Goal: Task Accomplishment & Management: Complete application form

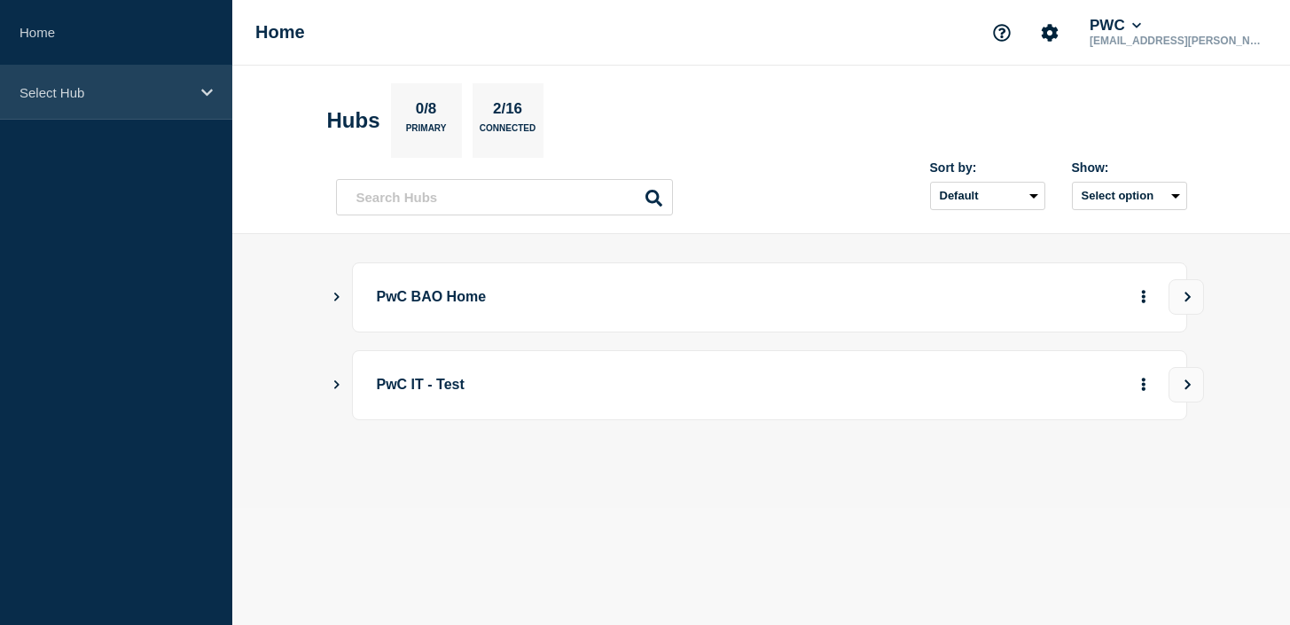
click at [51, 79] on div "Select Hub" at bounding box center [116, 93] width 232 height 54
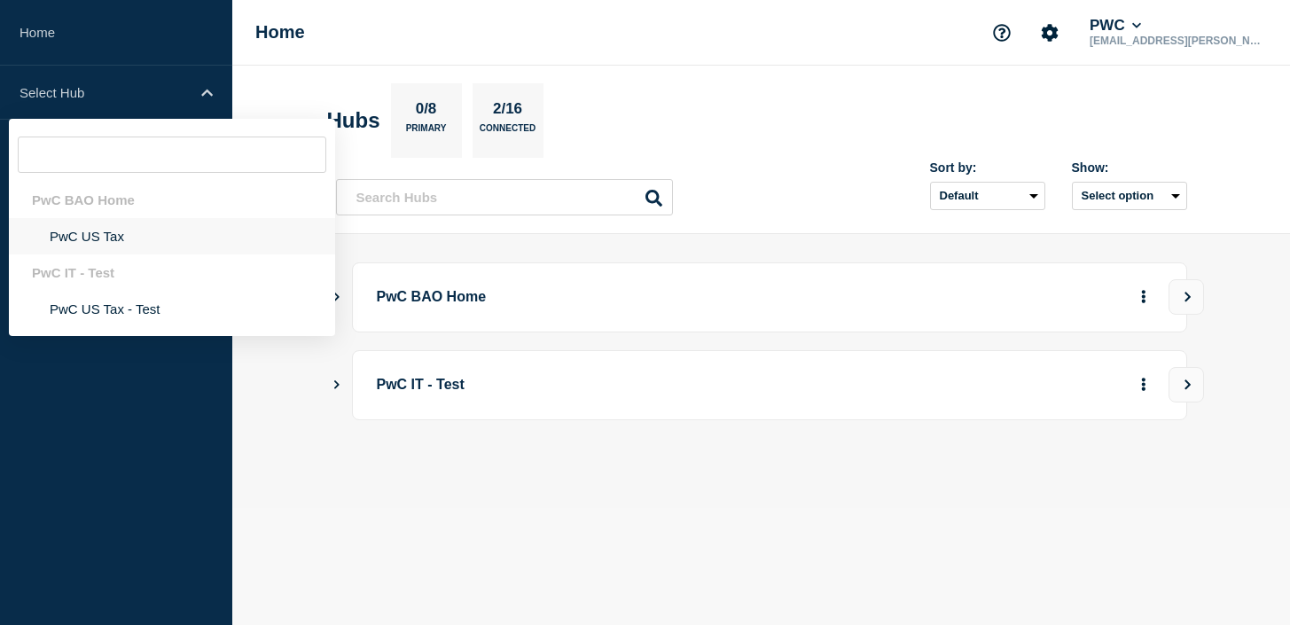
click at [60, 224] on li "PwC US Tax" at bounding box center [172, 236] width 326 height 36
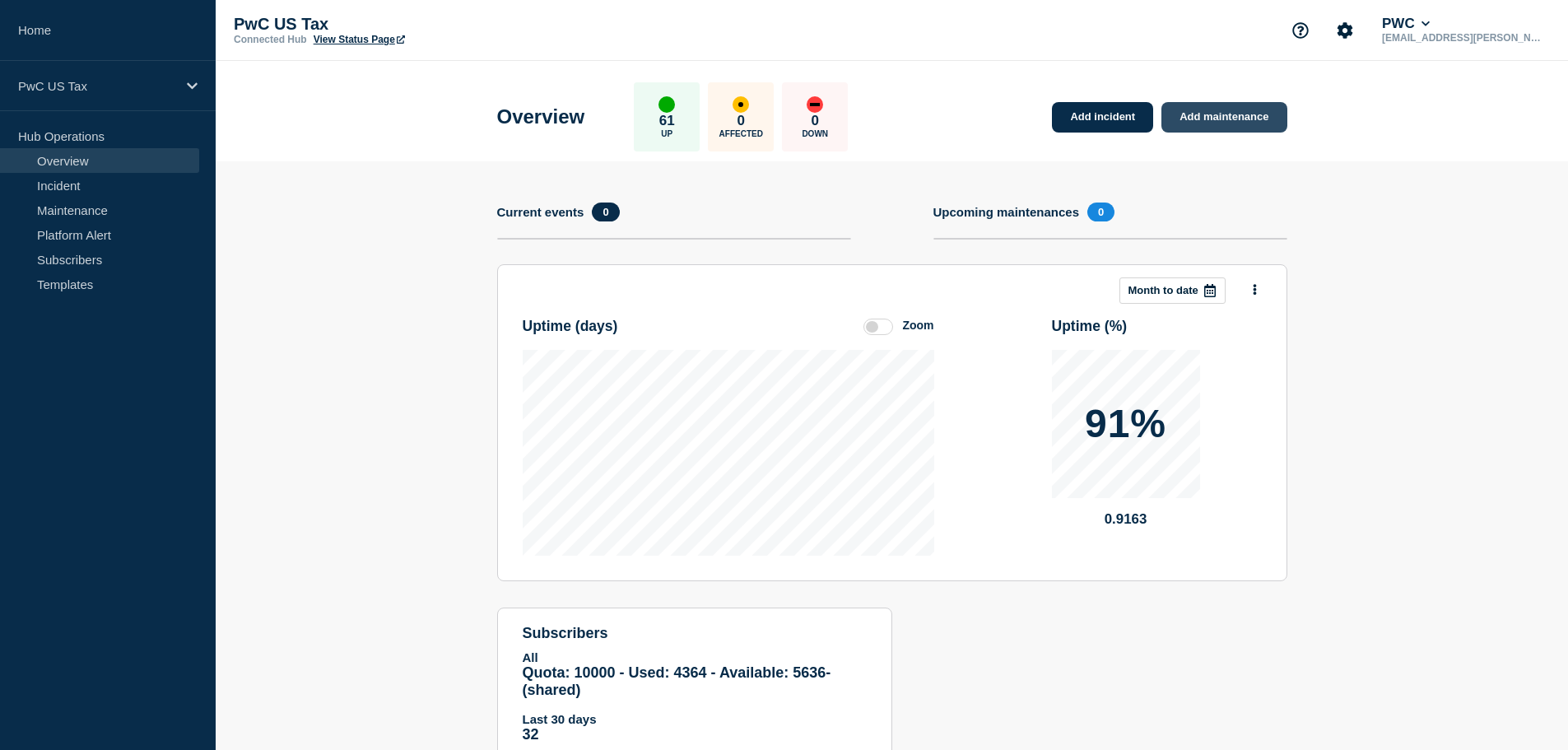
click at [1183, 119] on link "Add maintenance" at bounding box center [1224, 117] width 125 height 31
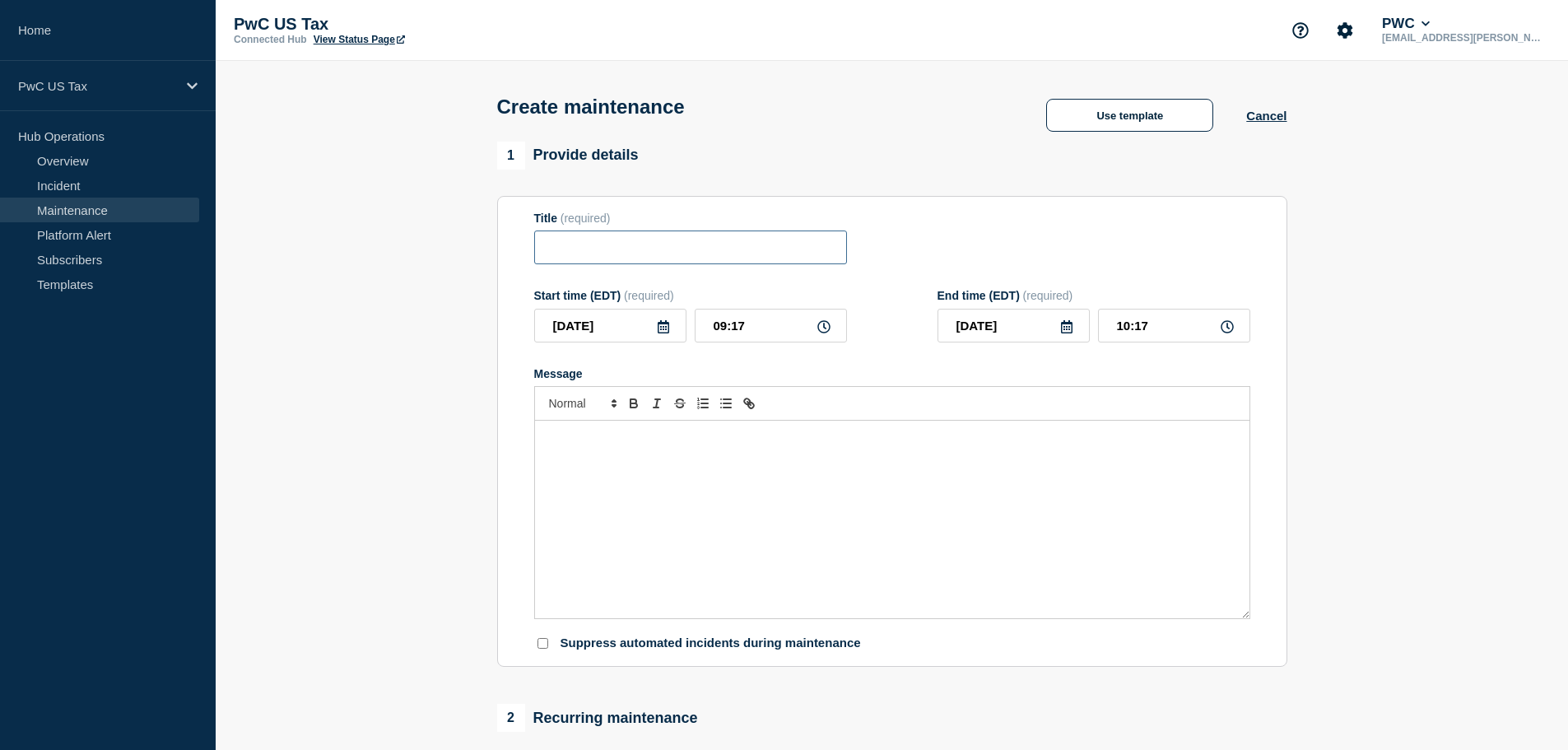
click at [678, 246] on input "Title" at bounding box center [690, 247] width 313 height 33
click at [1099, 121] on button "Use template" at bounding box center [1130, 114] width 167 height 33
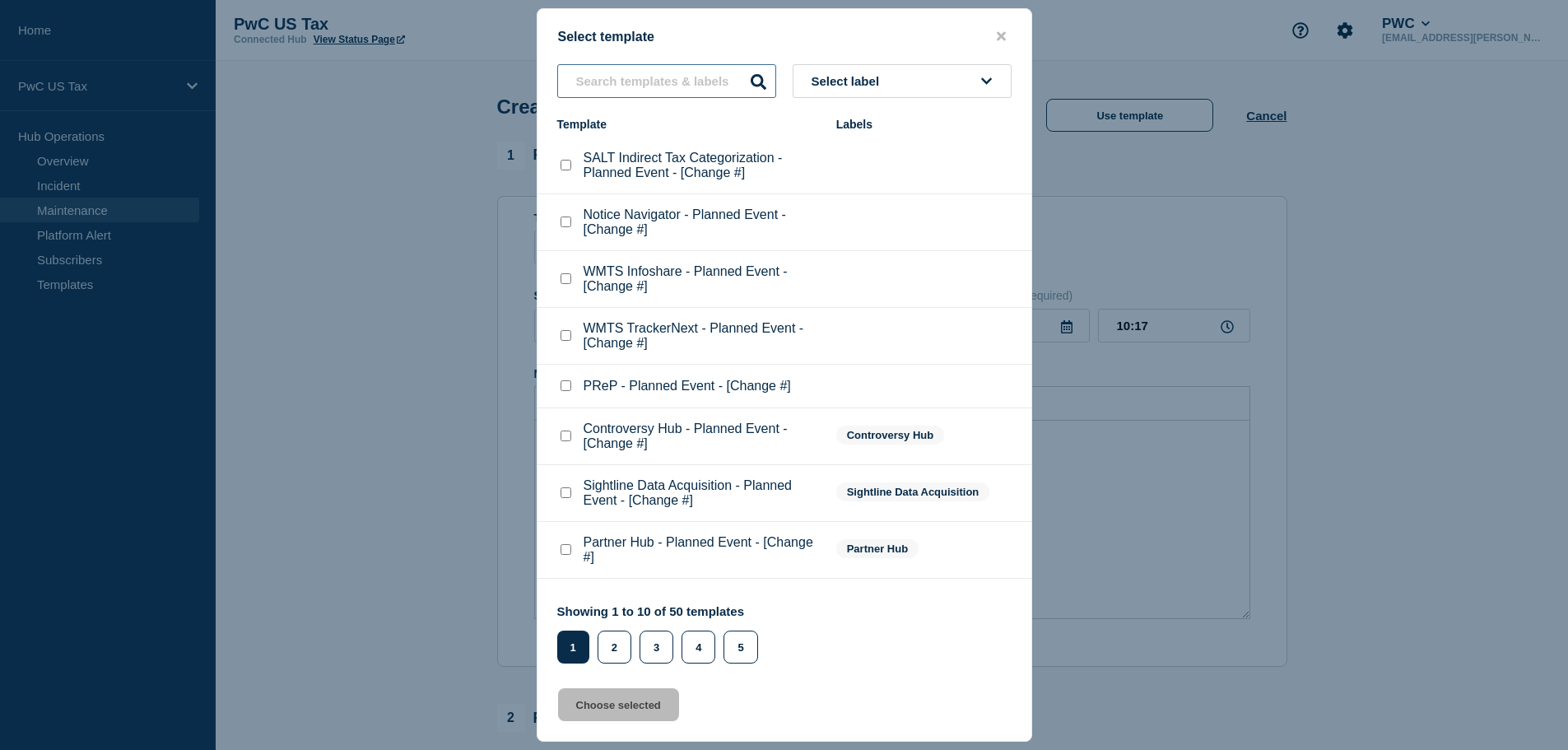
click at [626, 72] on input "text" at bounding box center [667, 81] width 219 height 33
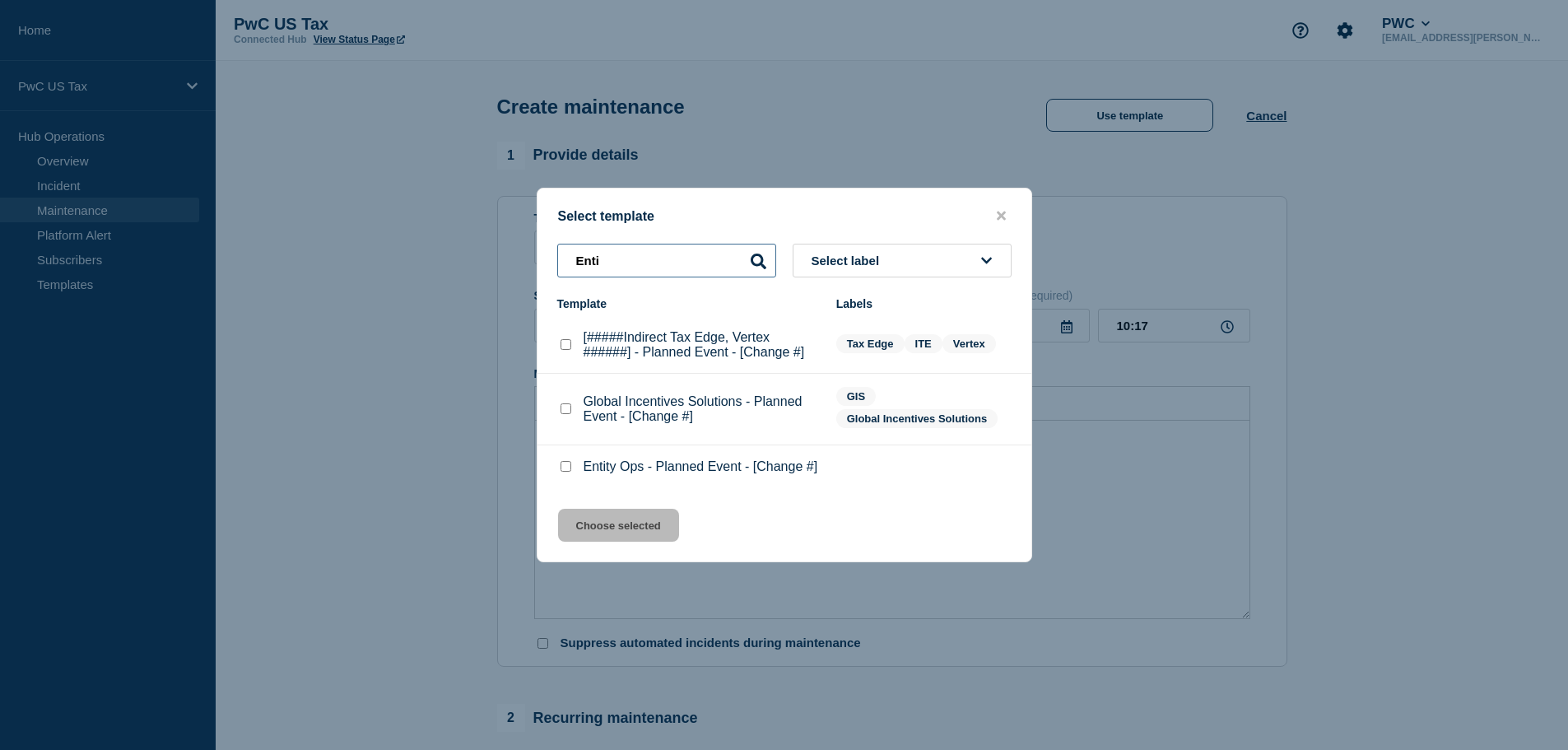
type input "Enti"
click at [667, 466] on p "Entity Ops - Planned Event - [Change #]" at bounding box center [700, 467] width 235 height 15
click at [566, 472] on checkbox"] "Entity Ops - Planned Event - [Change #] checkbox" at bounding box center [567, 467] width 11 height 11
checkbox checkbox"] "true"
click at [634, 542] on button "Choose selected" at bounding box center [619, 525] width 121 height 33
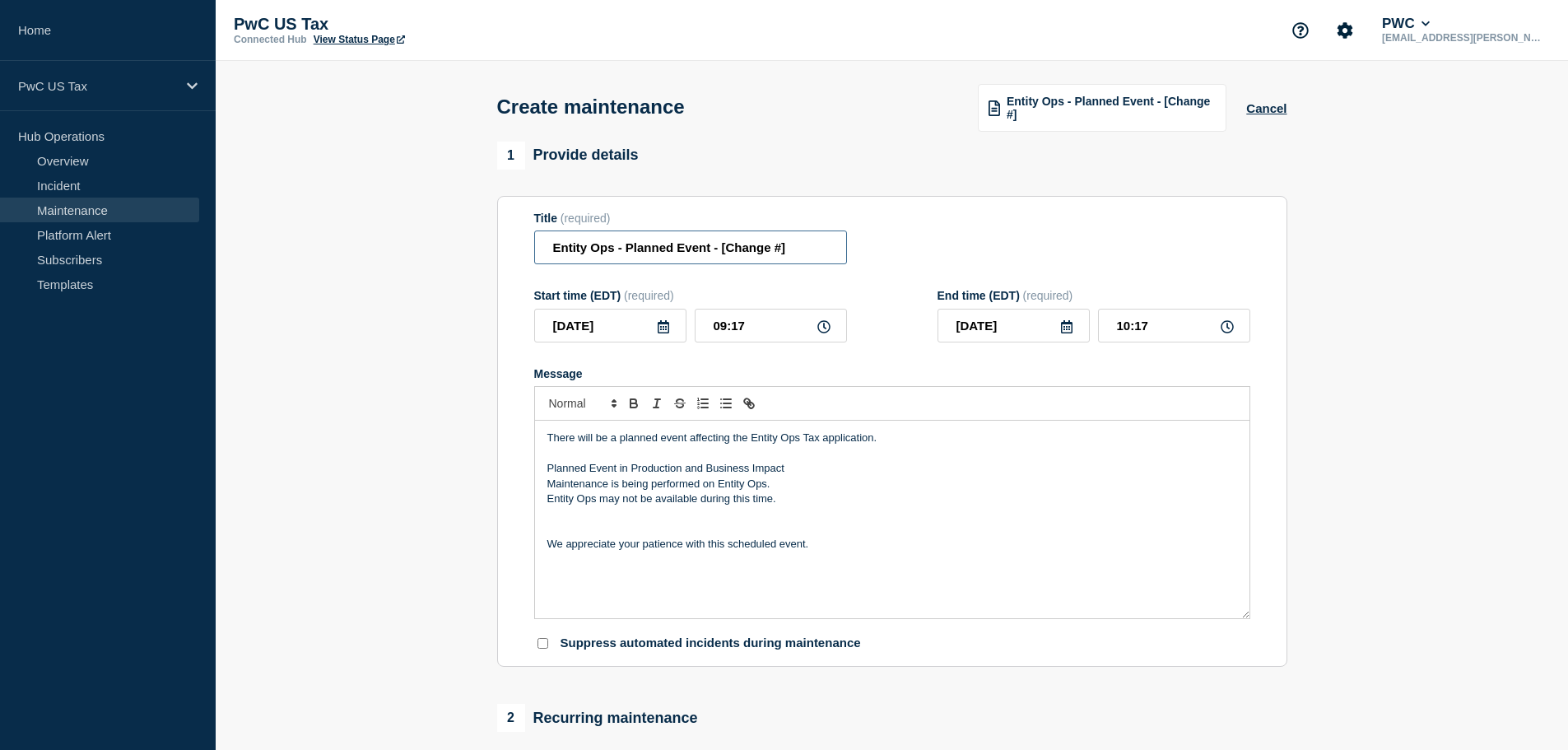
drag, startPoint x: 716, startPoint y: 250, endPoint x: 817, endPoint y: 257, distance: 101.2
click at [817, 257] on input "Entity Ops - Planned Event - [Change #]" at bounding box center [690, 247] width 313 height 33
type input "Entity Ops - Planned Event"
drag, startPoint x: 800, startPoint y: 442, endPoint x: 751, endPoint y: 441, distance: 49.0
click at [751, 441] on p "There will be a planned event affecting the Entity Ops Tax application." at bounding box center [892, 439] width 690 height 15
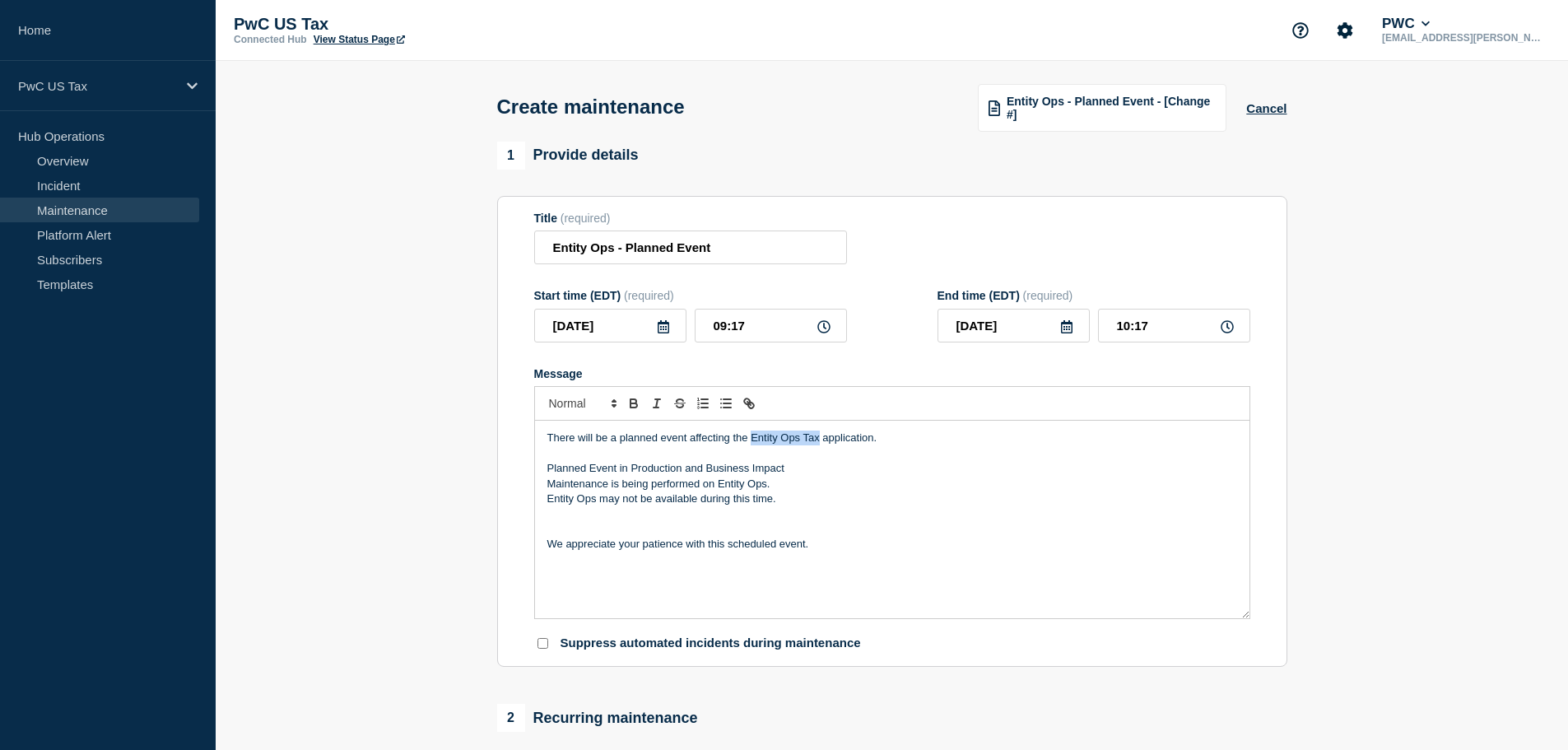
drag, startPoint x: 821, startPoint y: 440, endPoint x: 753, endPoint y: 440, distance: 68.0
click at [753, 440] on p "There will be a planned event affecting the Entity Ops Tax application." at bounding box center [892, 439] width 690 height 15
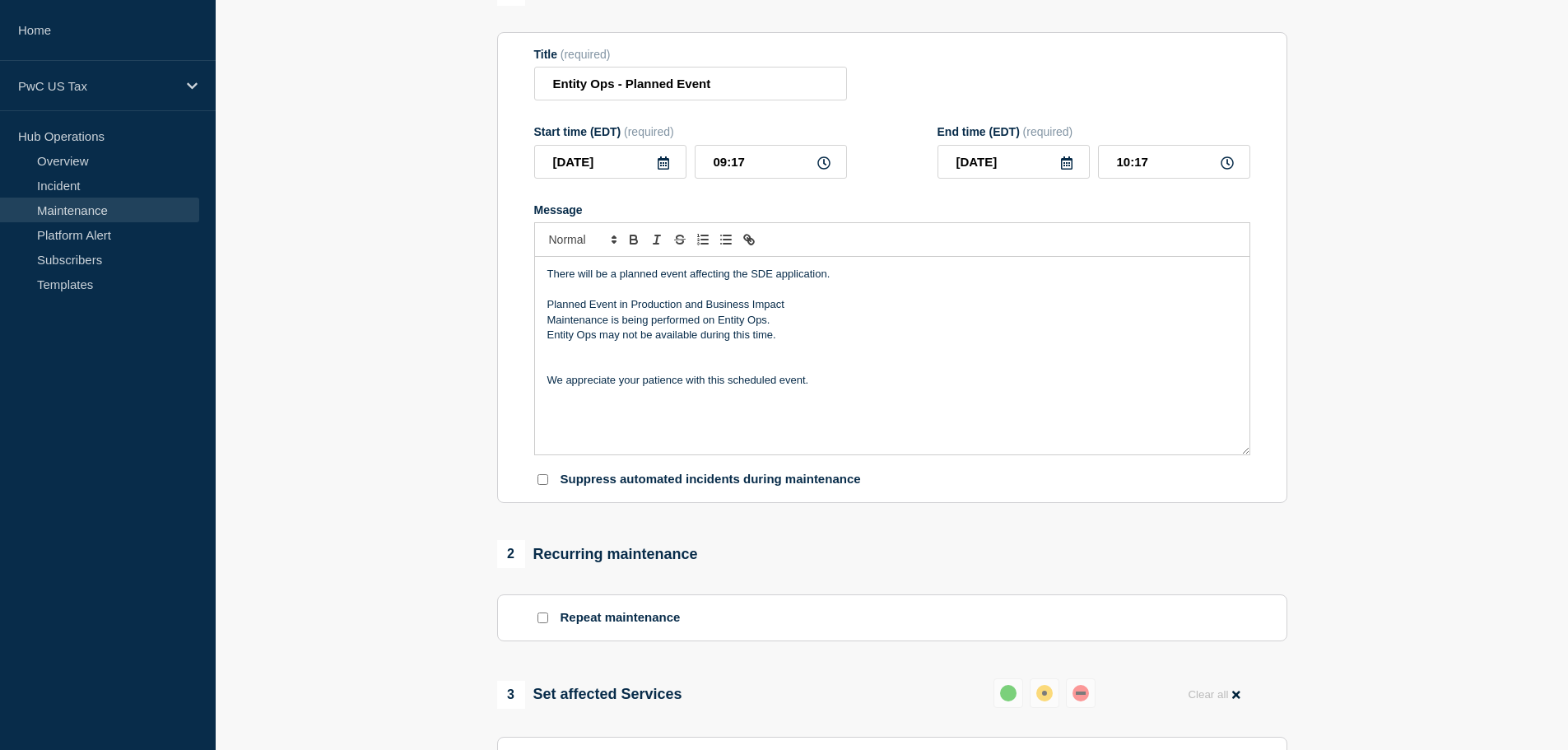
scroll to position [164, 0]
drag, startPoint x: 715, startPoint y: 321, endPoint x: 774, endPoint y: 322, distance: 59.0
click at [774, 322] on p "Maintenance is being performed on Entity Ops." at bounding box center [892, 320] width 690 height 15
drag, startPoint x: 777, startPoint y: 336, endPoint x: 775, endPoint y: 327, distance: 9.2
click at [775, 327] on div "There will be a planned event affecting the SDE application. Planned Event in P…" at bounding box center [892, 355] width 714 height 198
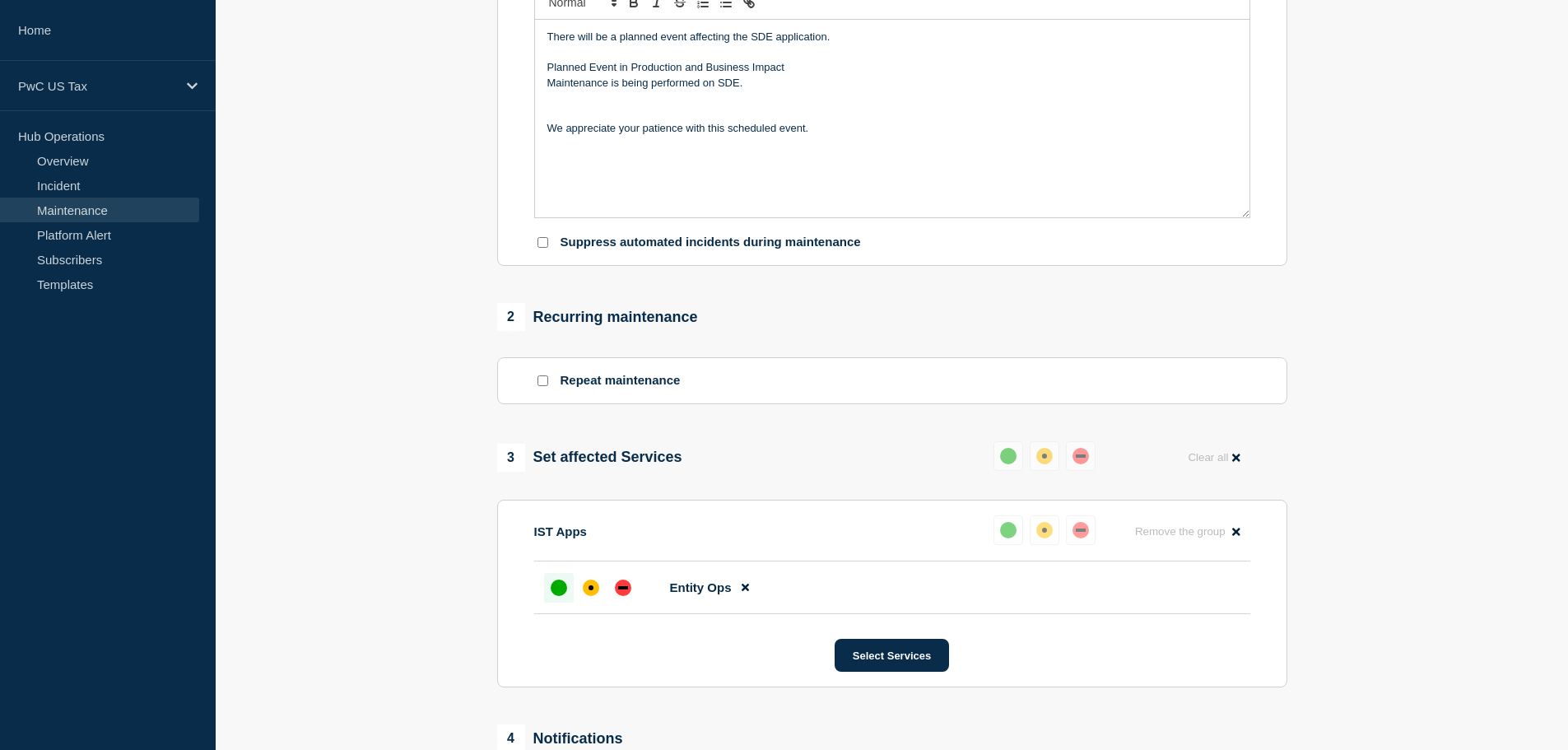
scroll to position [494, 0]
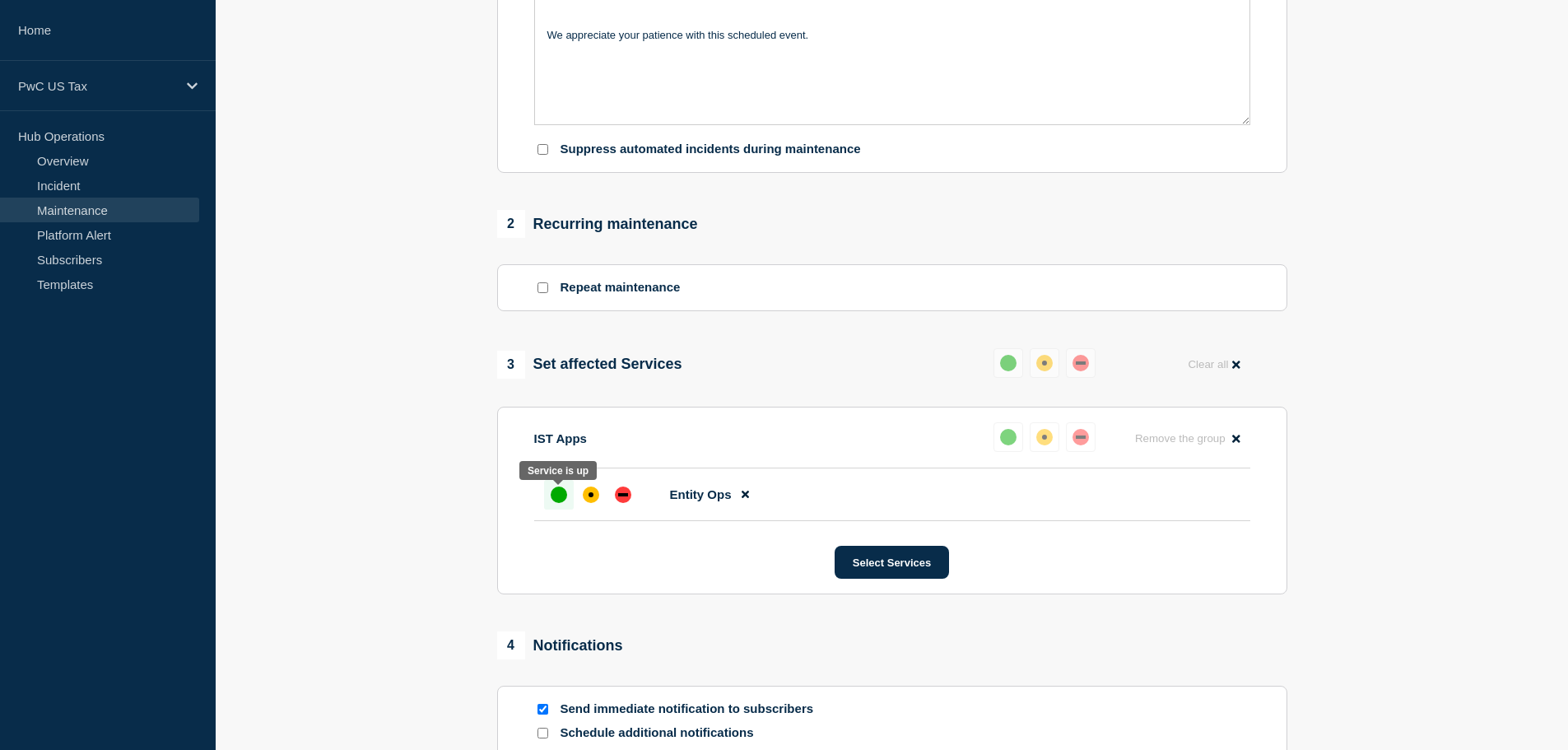
click at [561, 500] on div "up" at bounding box center [559, 495] width 17 height 17
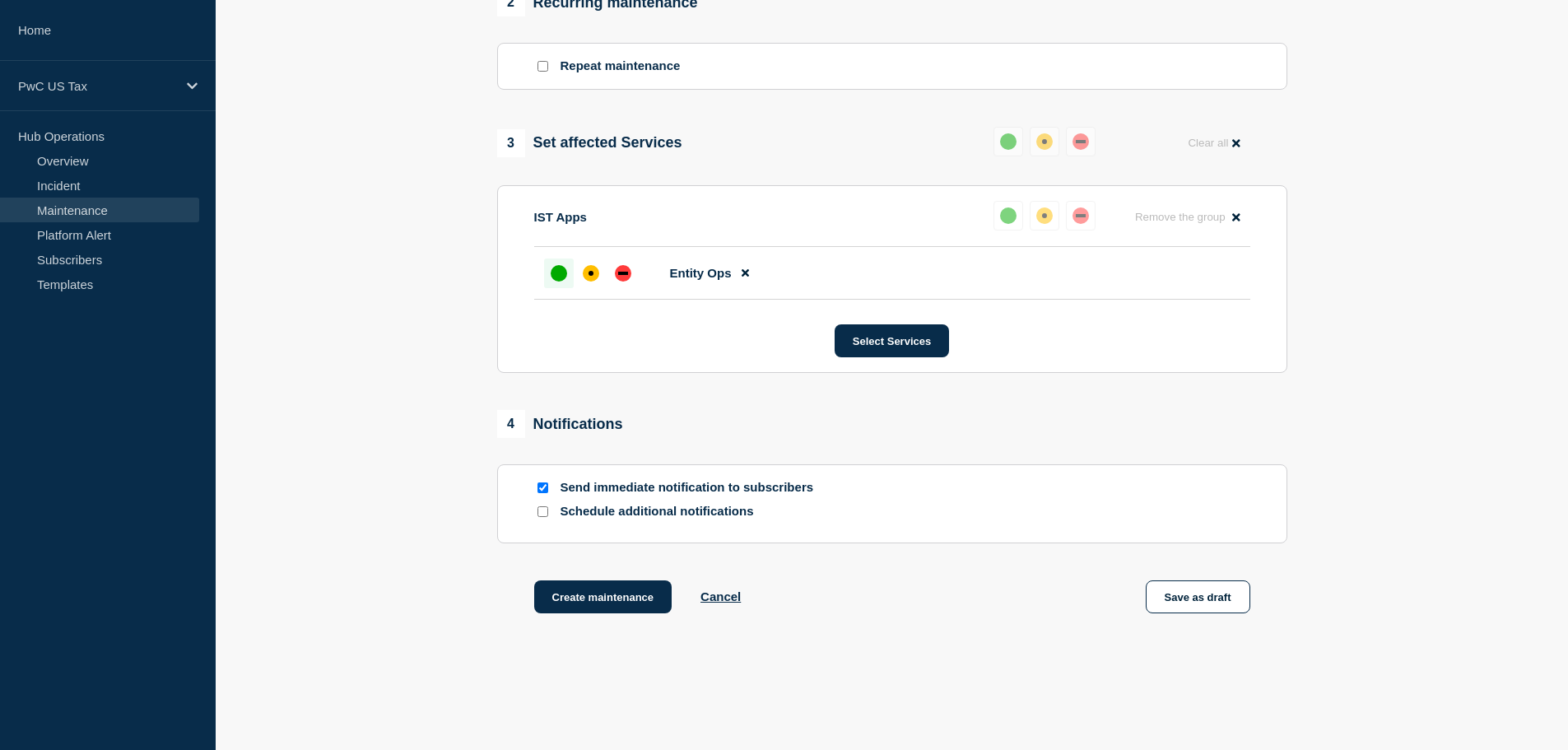
scroll to position [742, 0]
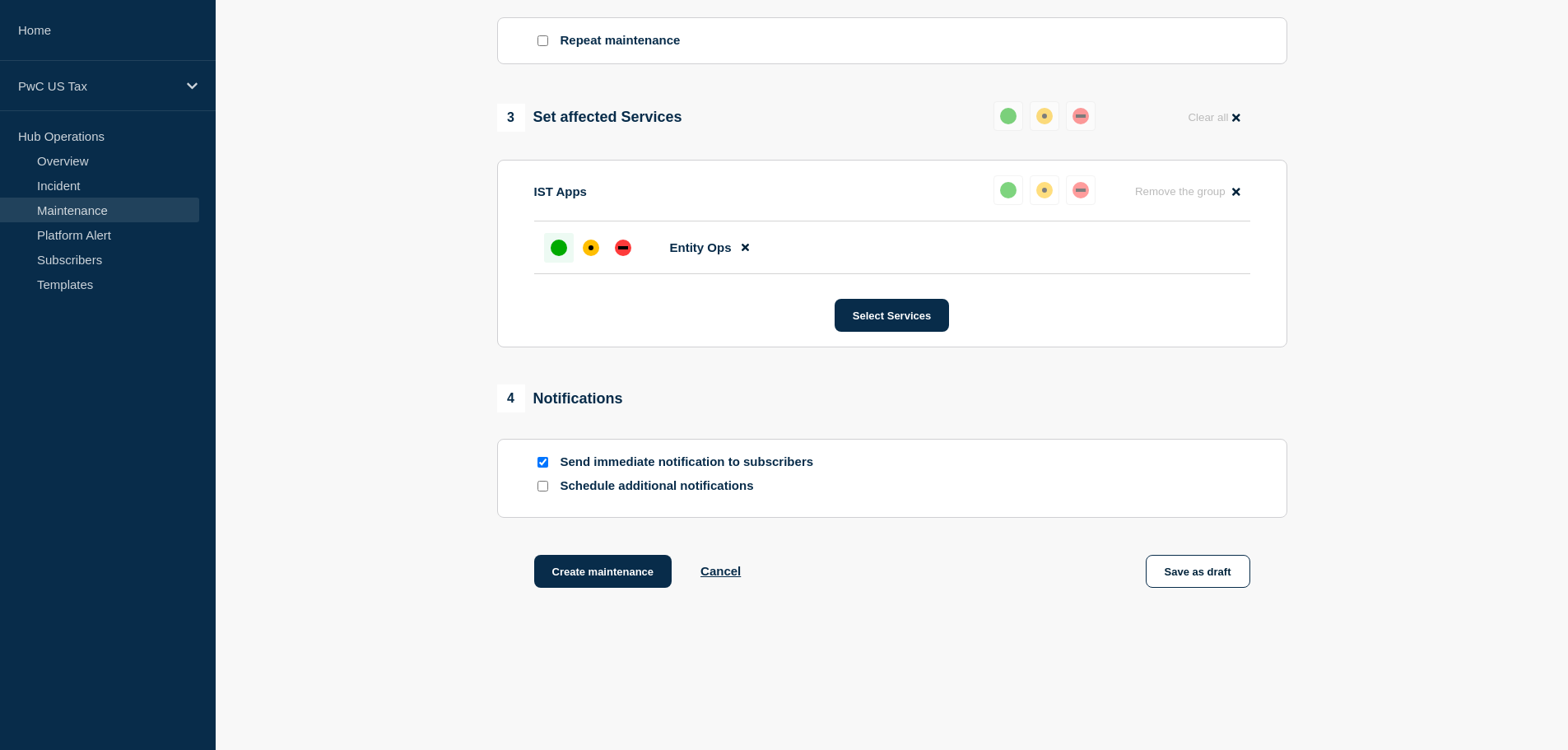
click at [539, 467] on input "Send immediate notification to subscribers" at bounding box center [543, 463] width 11 height 11
checkbox input "false"
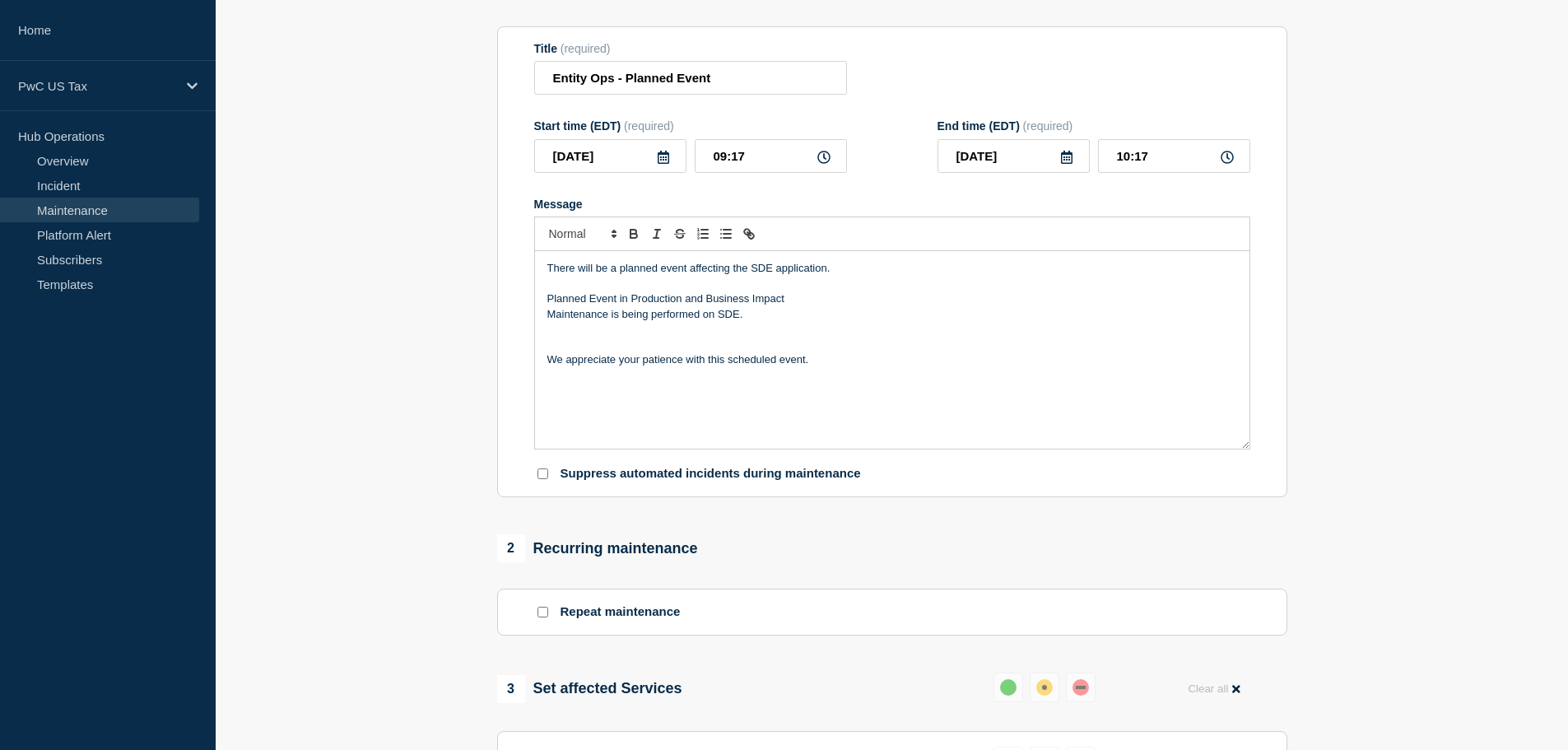
scroll to position [164, 0]
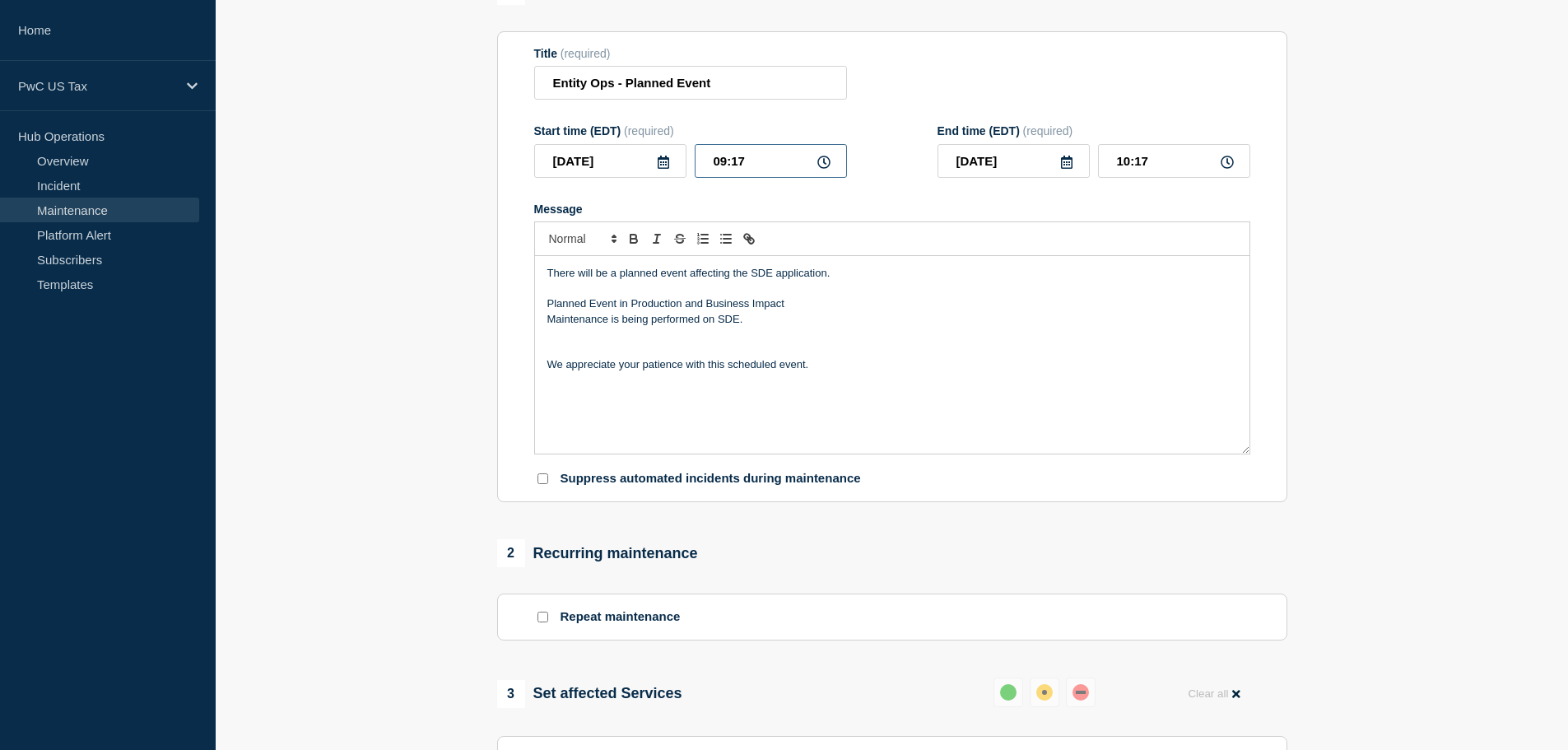
click at [755, 164] on input "09:17" at bounding box center [771, 161] width 152 height 33
click at [822, 166] on icon at bounding box center [824, 163] width 13 height 13
click at [775, 164] on input "09:17" at bounding box center [771, 161] width 152 height 33
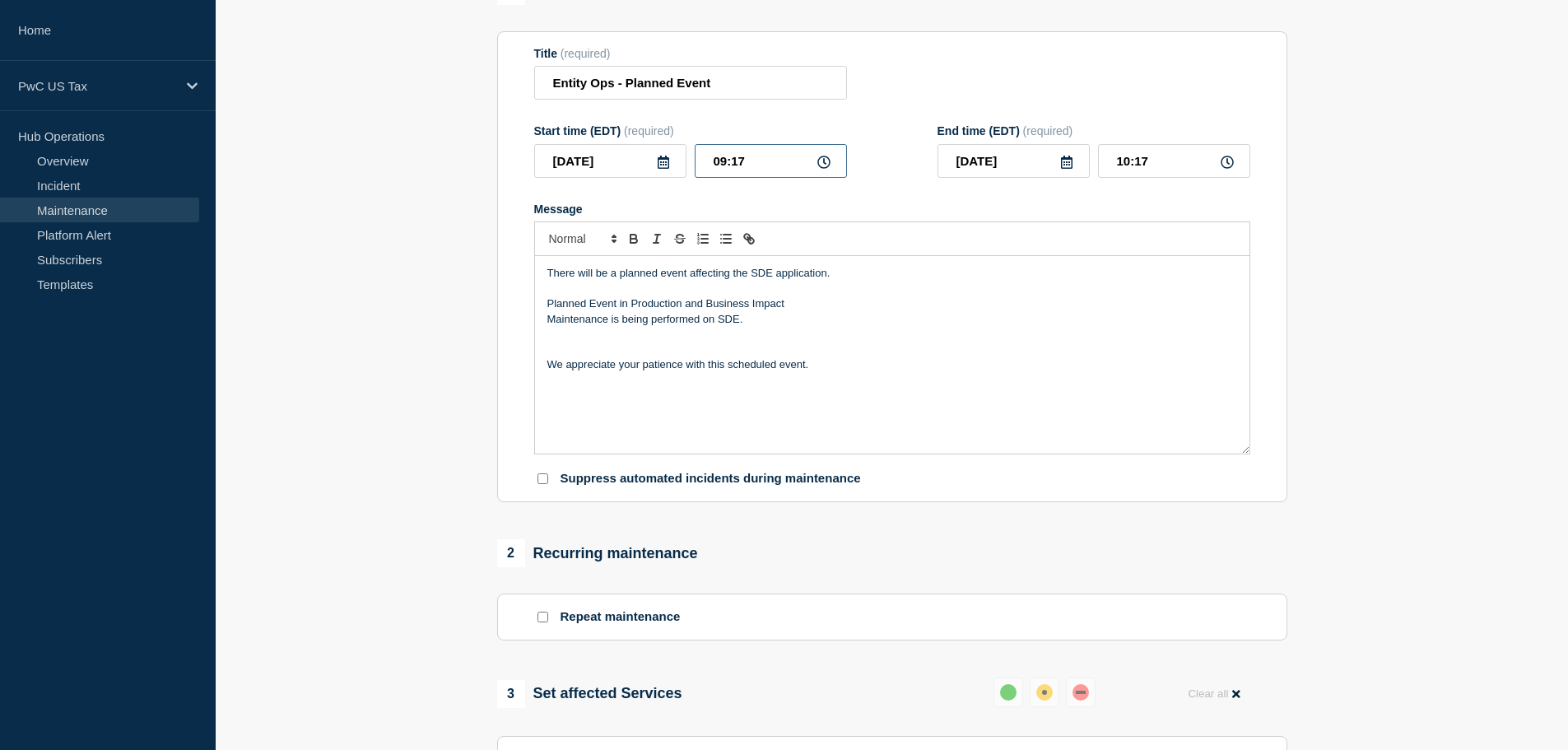
drag, startPoint x: 775, startPoint y: 164, endPoint x: 712, endPoint y: 158, distance: 63.3
click at [712, 158] on input "09:17" at bounding box center [771, 161] width 152 height 33
type input "18:00"
type input "19:00"
click at [902, 214] on div "Message" at bounding box center [892, 209] width 716 height 13
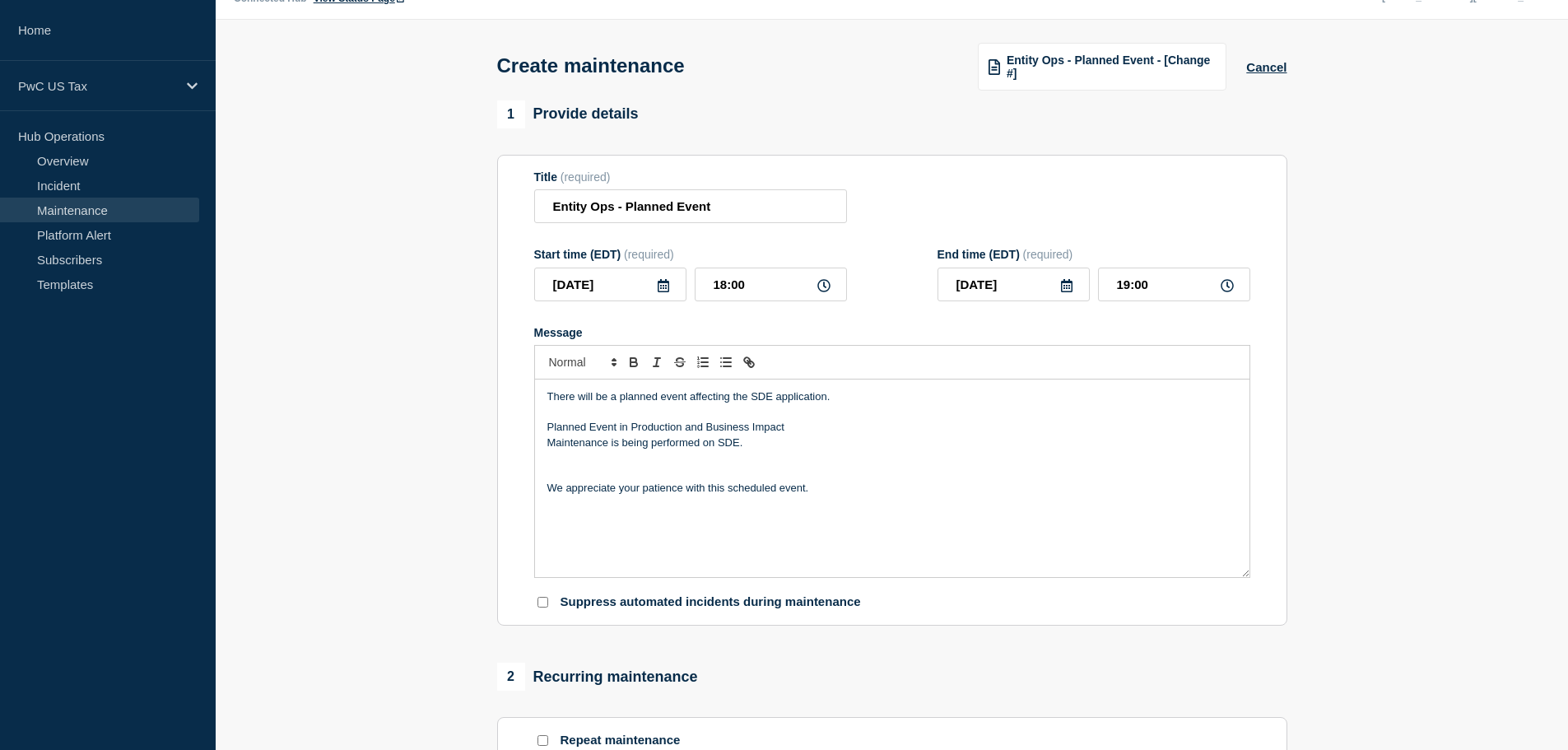
scroll to position [0, 0]
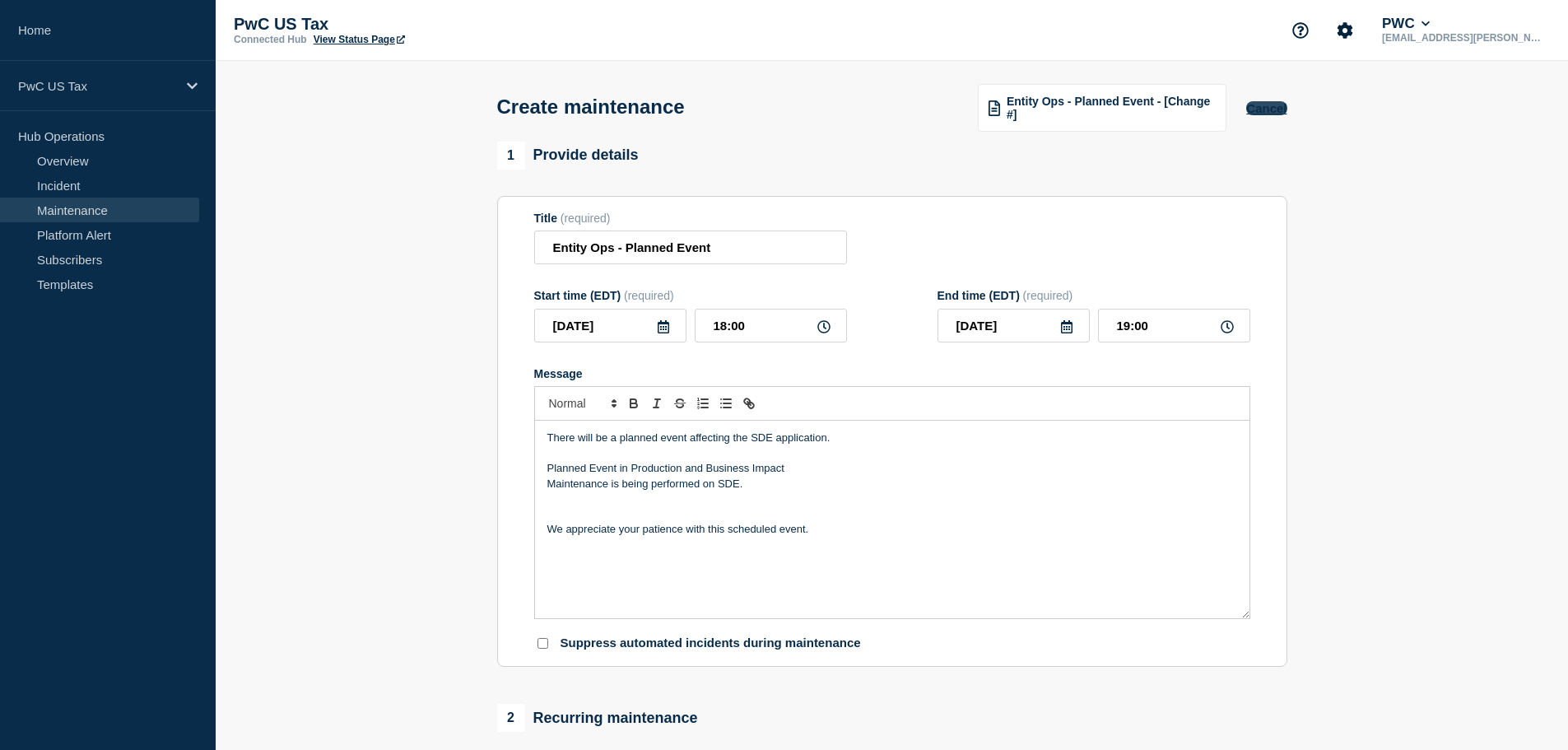
click at [1197, 115] on button "Cancel" at bounding box center [1266, 108] width 40 height 14
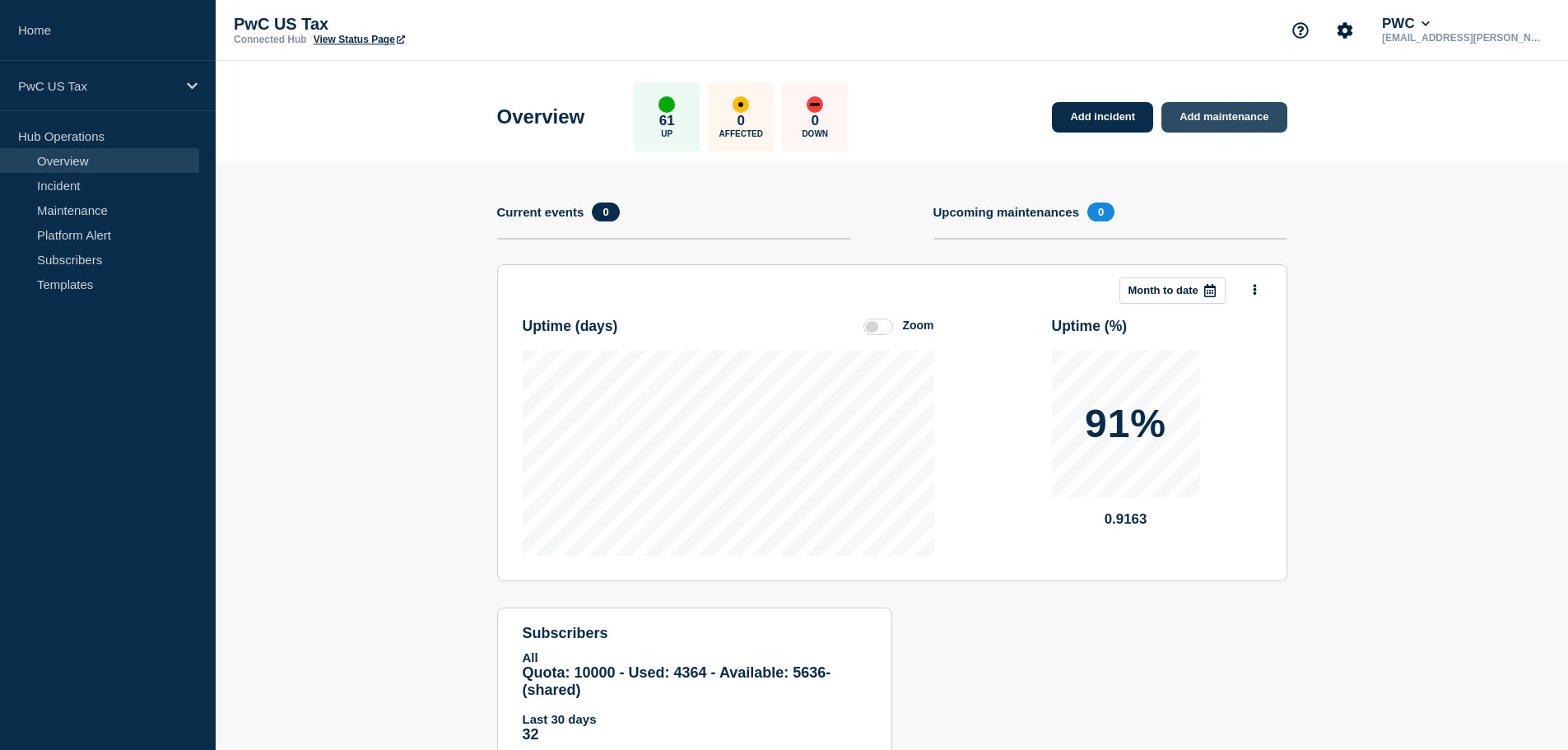
click at [1197, 117] on link "Add maintenance" at bounding box center [1224, 117] width 125 height 31
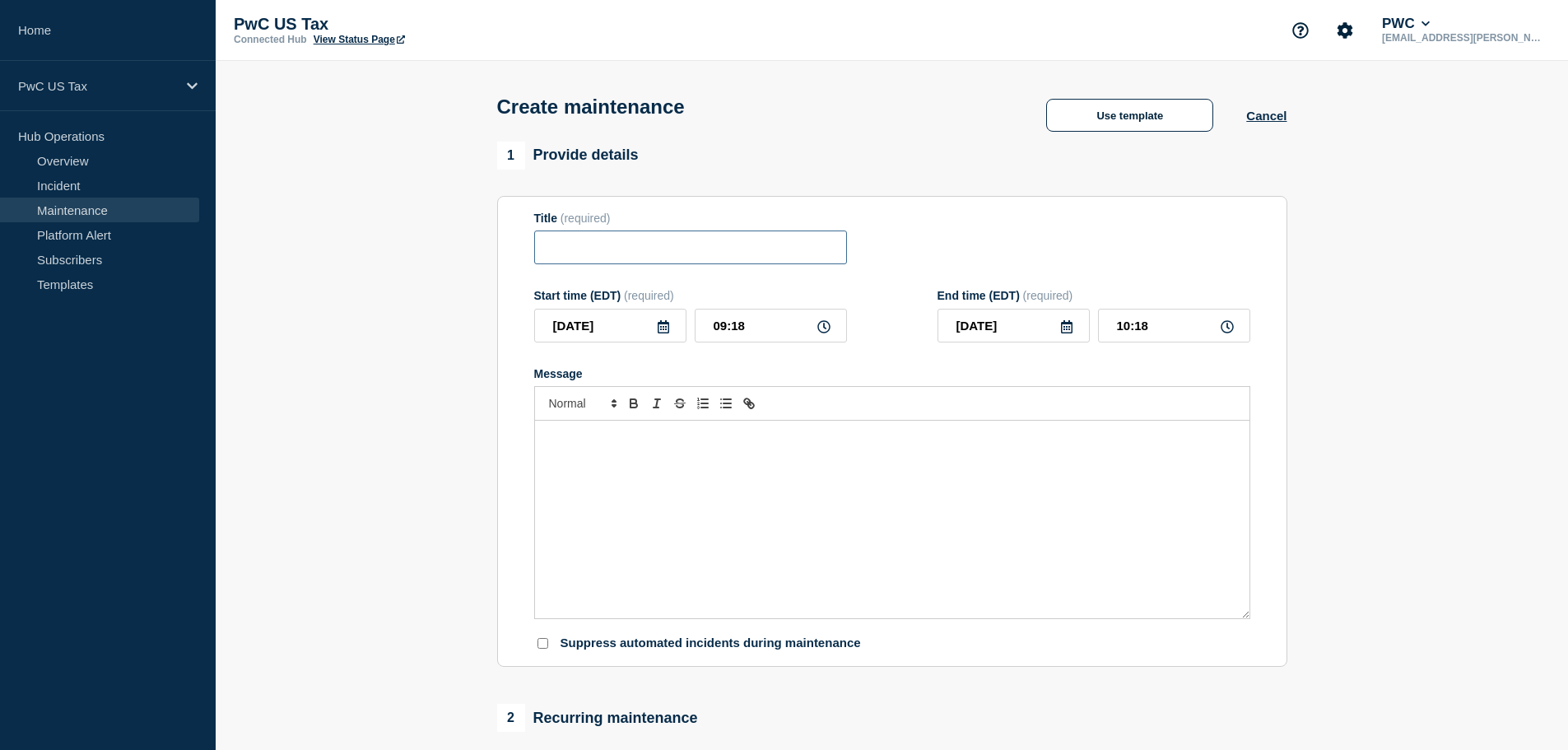
click at [628, 245] on input "Title" at bounding box center [690, 247] width 313 height 33
click at [1093, 114] on button "Use template" at bounding box center [1130, 114] width 167 height 33
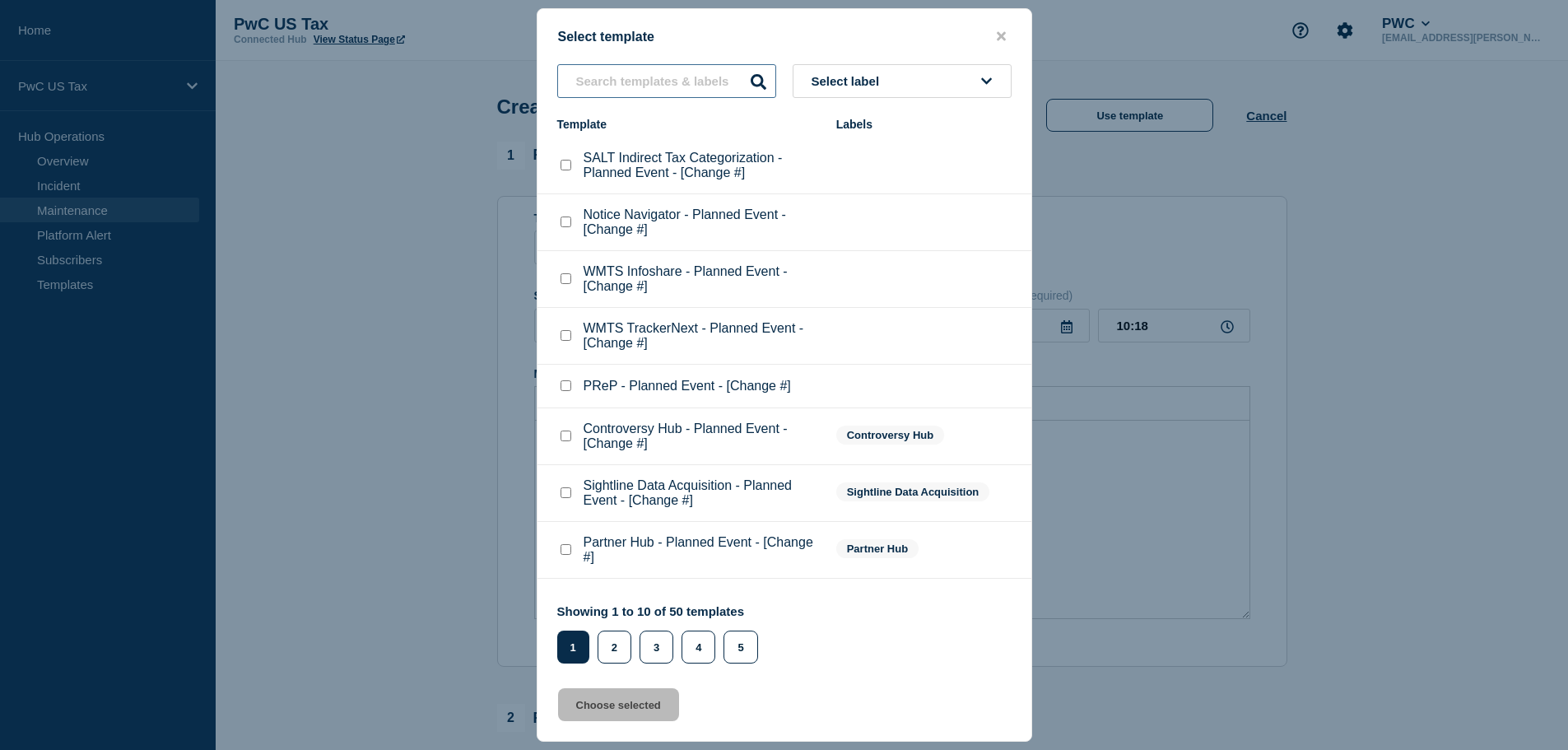
click at [663, 72] on input "text" at bounding box center [667, 81] width 219 height 33
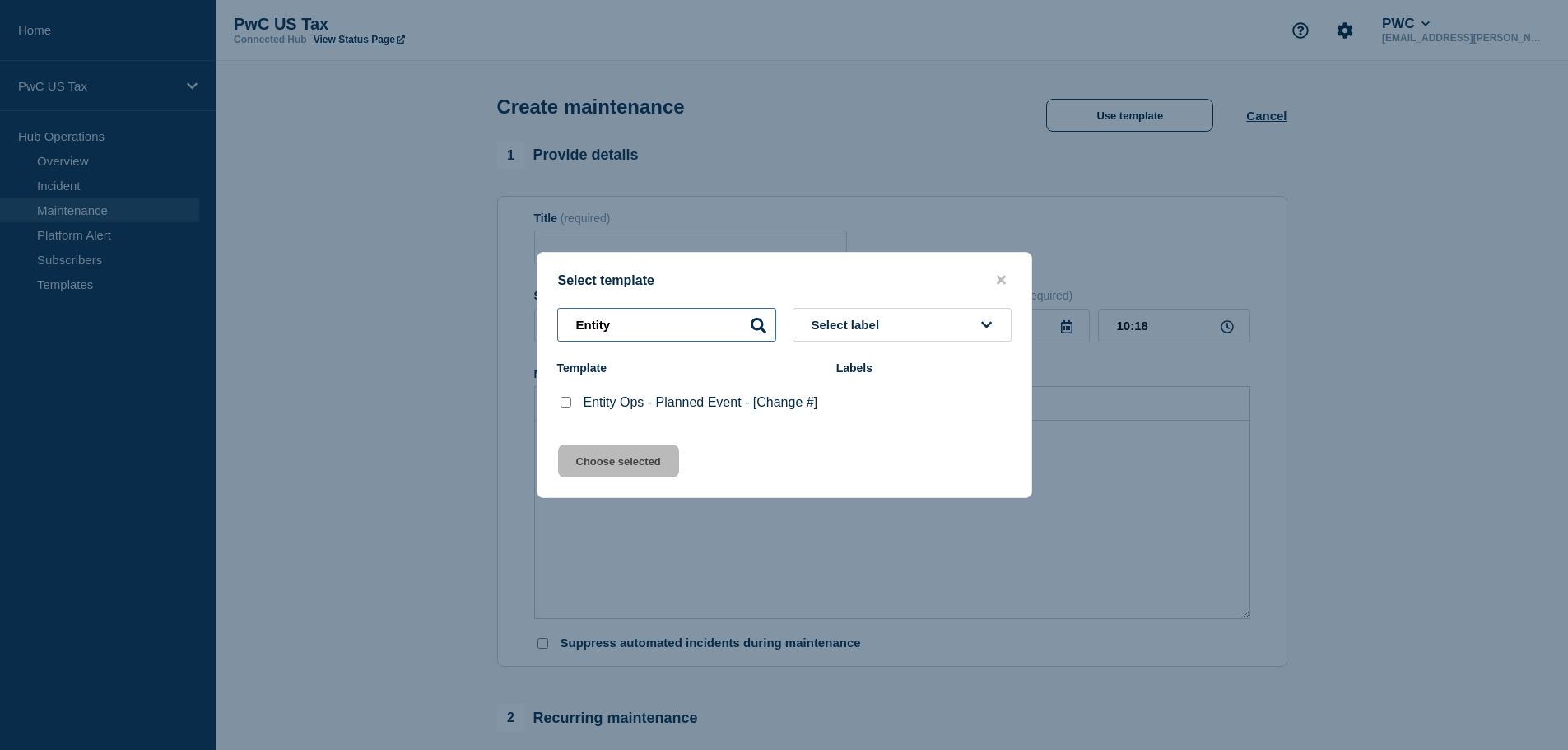
type input "Entity"
click at [605, 395] on p "Entity Ops - Planned Event - [Change #]" at bounding box center [700, 402] width 235 height 15
click at [561, 405] on checkbox"] "Entity Ops - Planned Event - [Change #] checkbox" at bounding box center [567, 402] width 11 height 11
checkbox checkbox"] "true"
click at [629, 460] on button "Choose selected" at bounding box center [619, 461] width 121 height 33
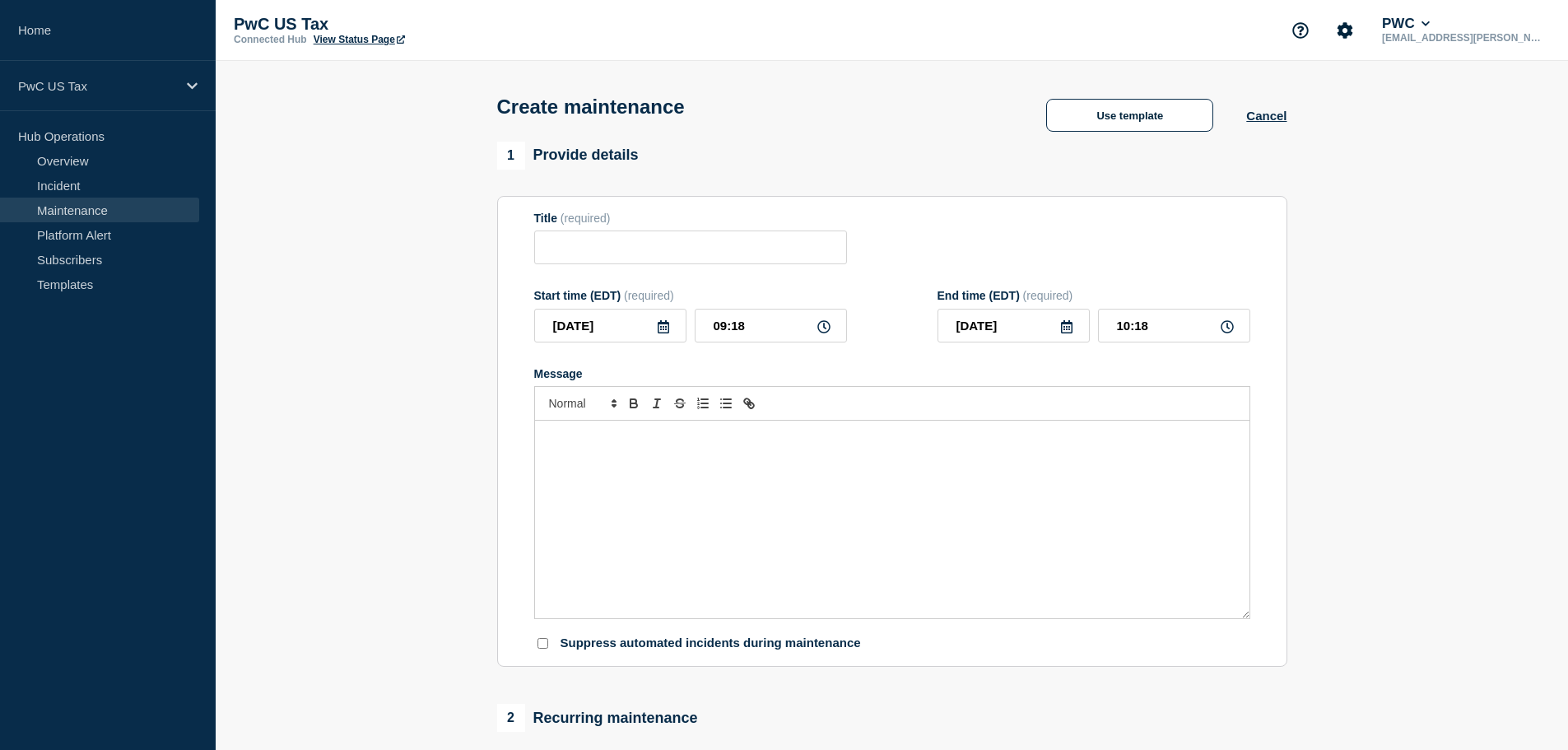
type input "Entity Ops - Planned Event - [Change #]"
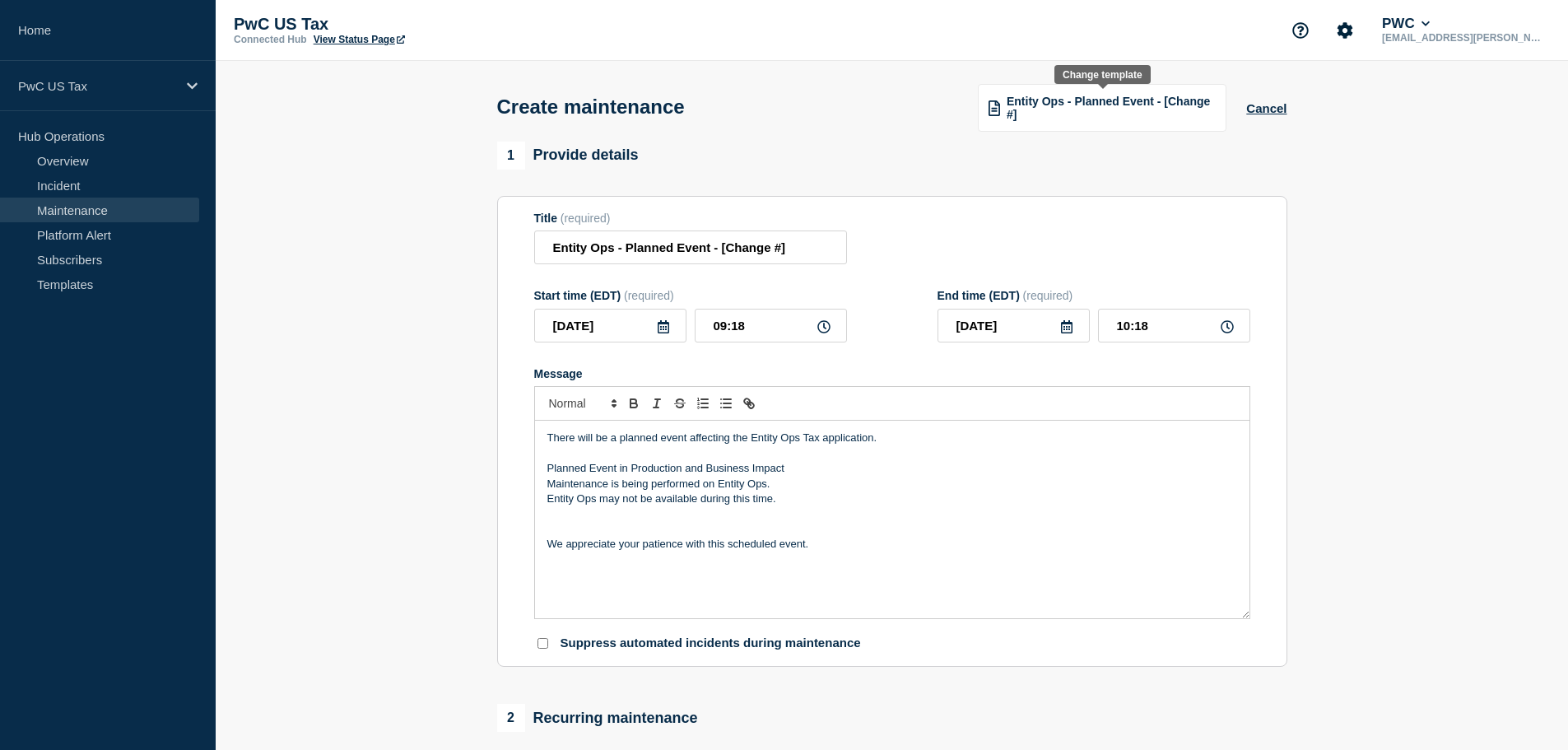
click at [993, 111] on img at bounding box center [994, 108] width 11 height 15
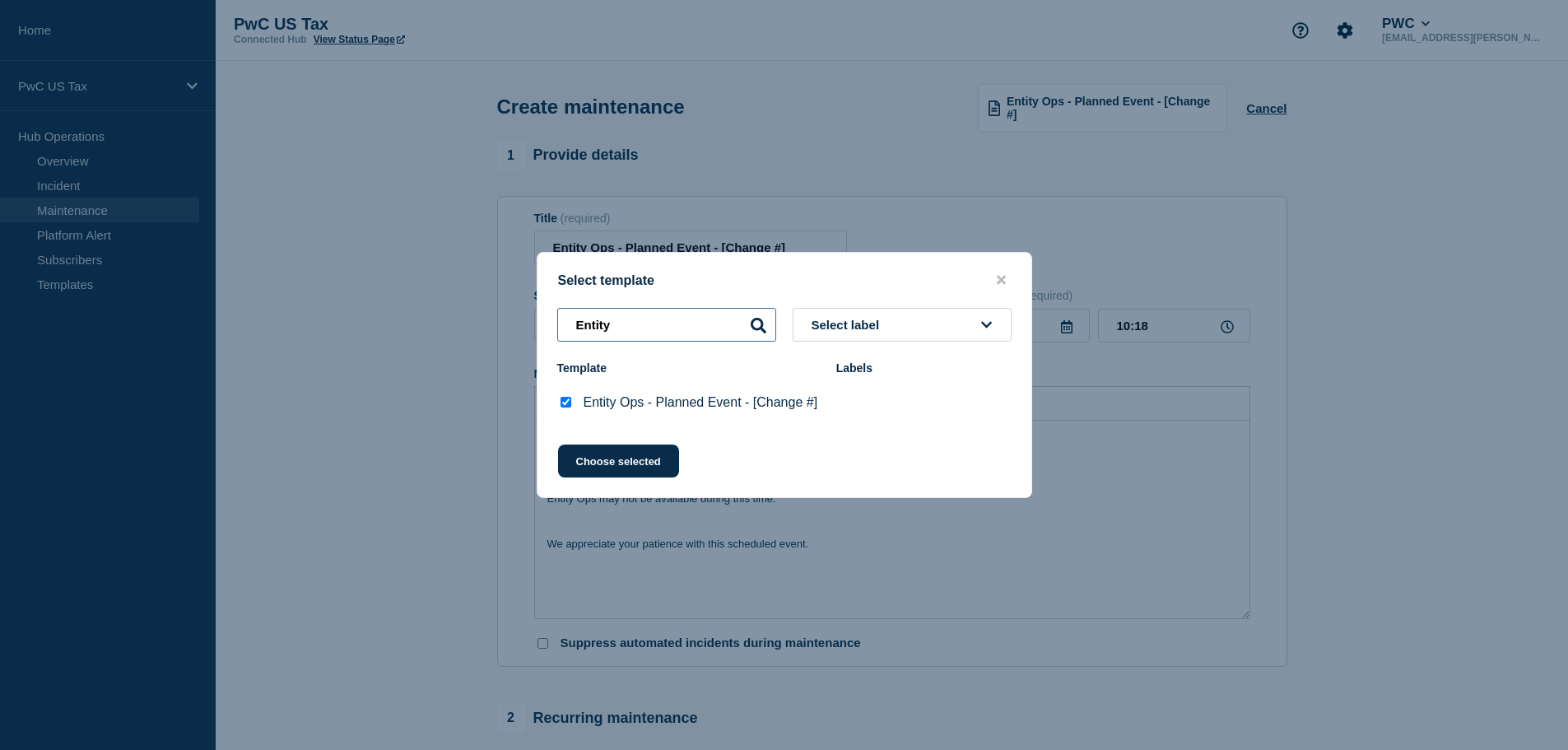
drag, startPoint x: 645, startPoint y: 314, endPoint x: 529, endPoint y: 307, distance: 116.2
click at [529, 307] on div "Select template Entity Select label Template Labels Entity Ops - Planned Event …" at bounding box center [784, 375] width 1568 height 750
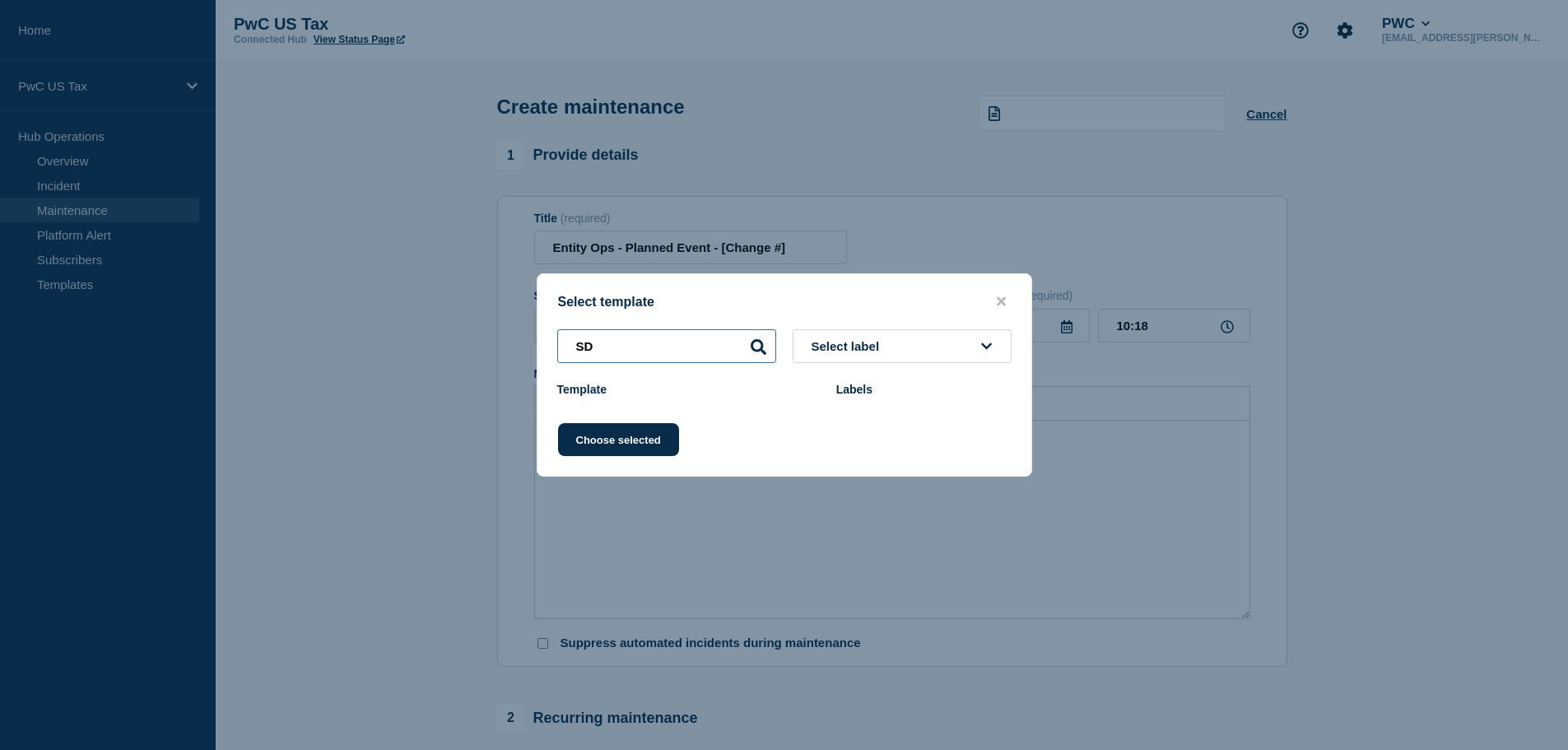
type input "S"
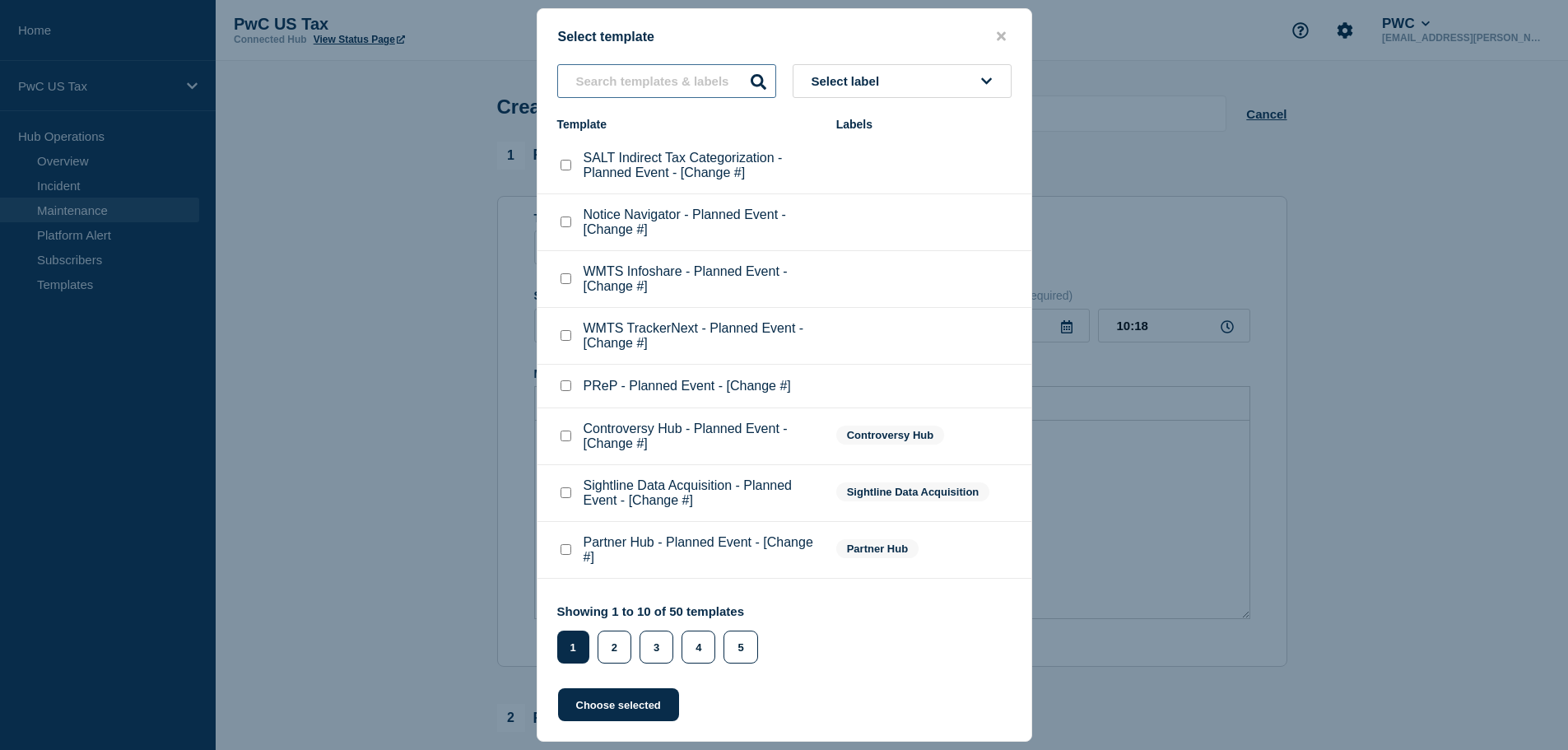
click at [691, 82] on input "text" at bounding box center [667, 81] width 219 height 33
click at [501, 429] on div at bounding box center [784, 375] width 1568 height 750
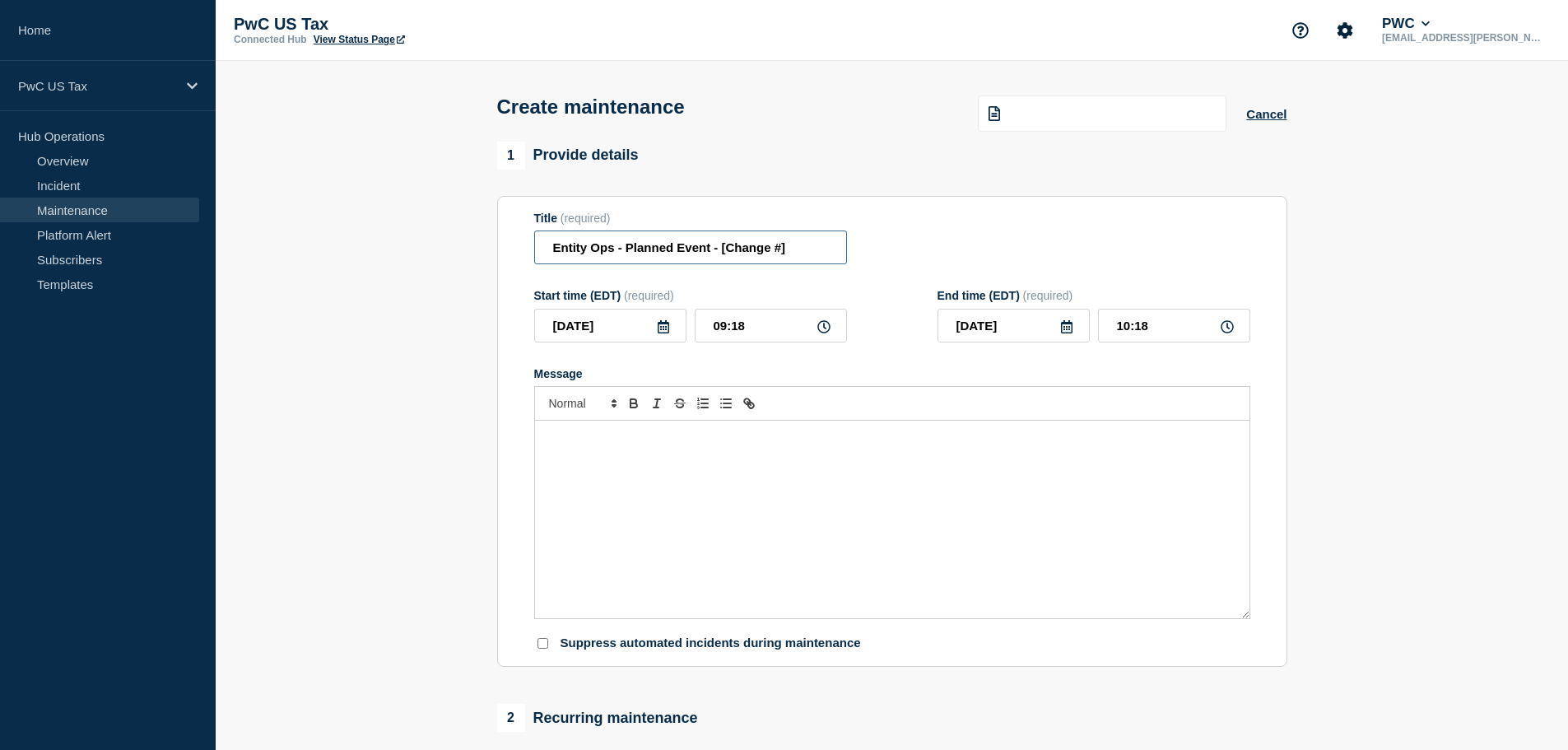
drag, startPoint x: 788, startPoint y: 250, endPoint x: 549, endPoint y: 235, distance: 239.5
click at [549, 235] on input "Entity Ops - Planned Event - [Change #]" at bounding box center [690, 247] width 313 height 33
click at [1197, 117] on button "Cancel" at bounding box center [1266, 113] width 40 height 14
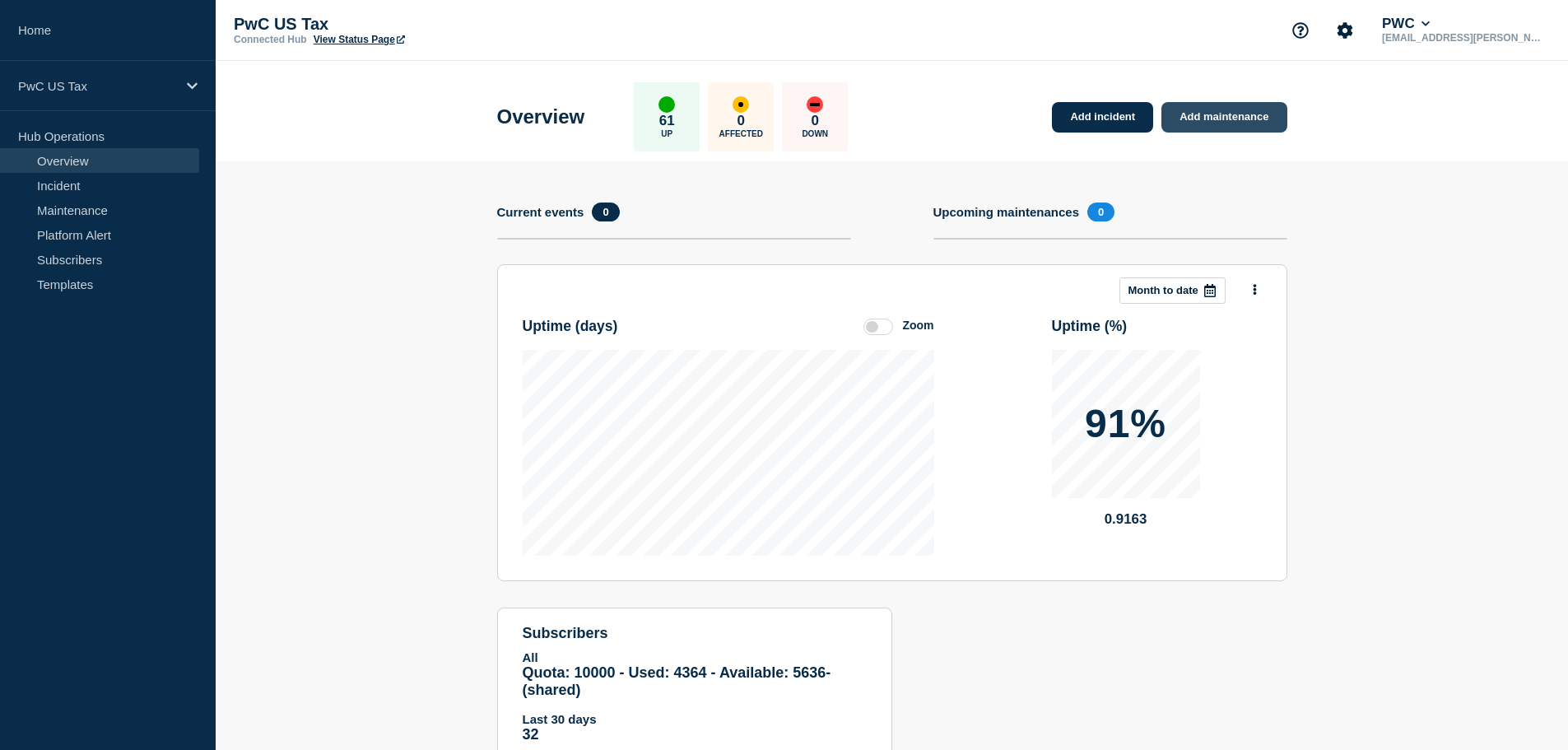
click at [1197, 112] on link "Add maintenance" at bounding box center [1224, 117] width 125 height 31
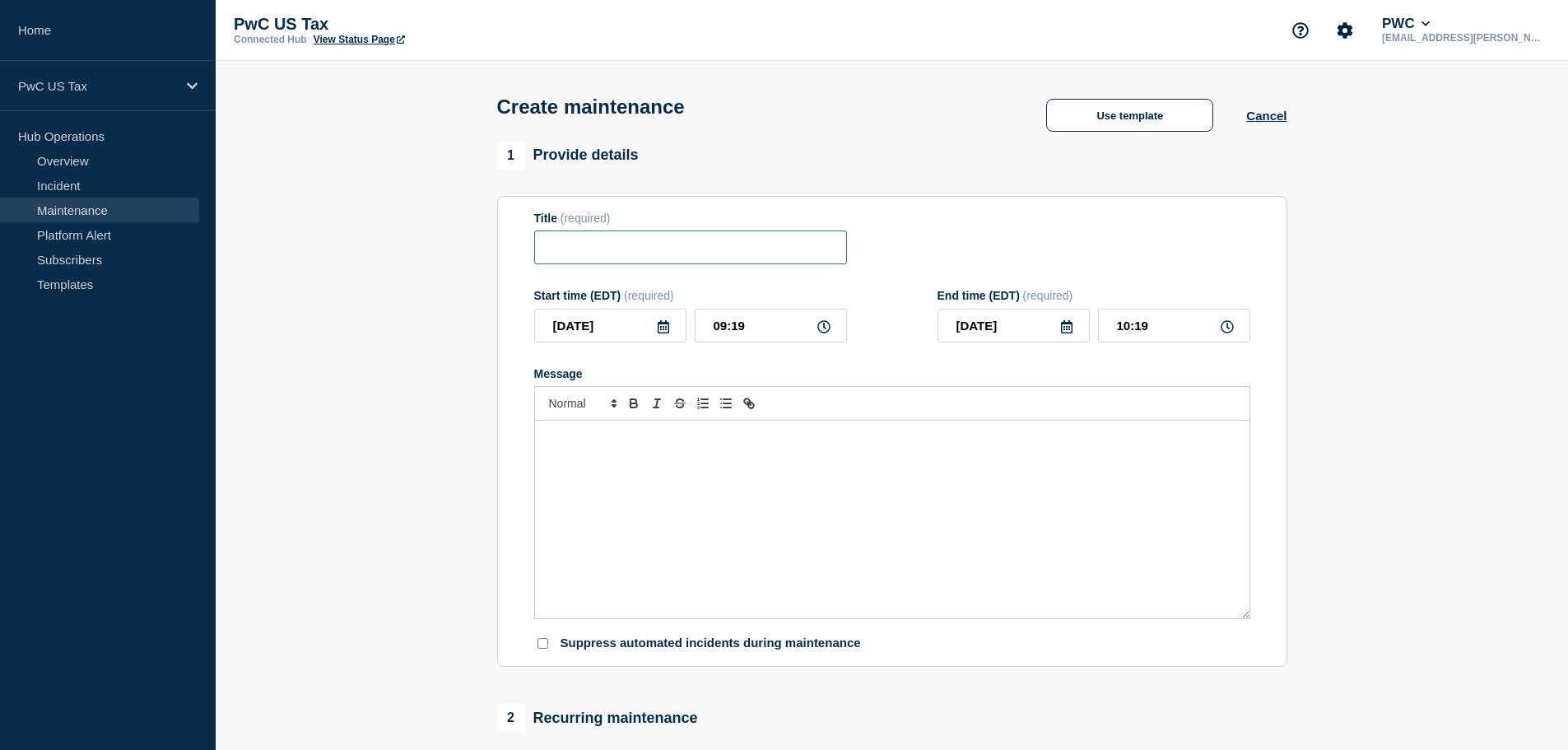
click at [612, 243] on input "Title" at bounding box center [690, 247] width 313 height 33
click at [1118, 126] on button "Use template" at bounding box center [1130, 114] width 167 height 33
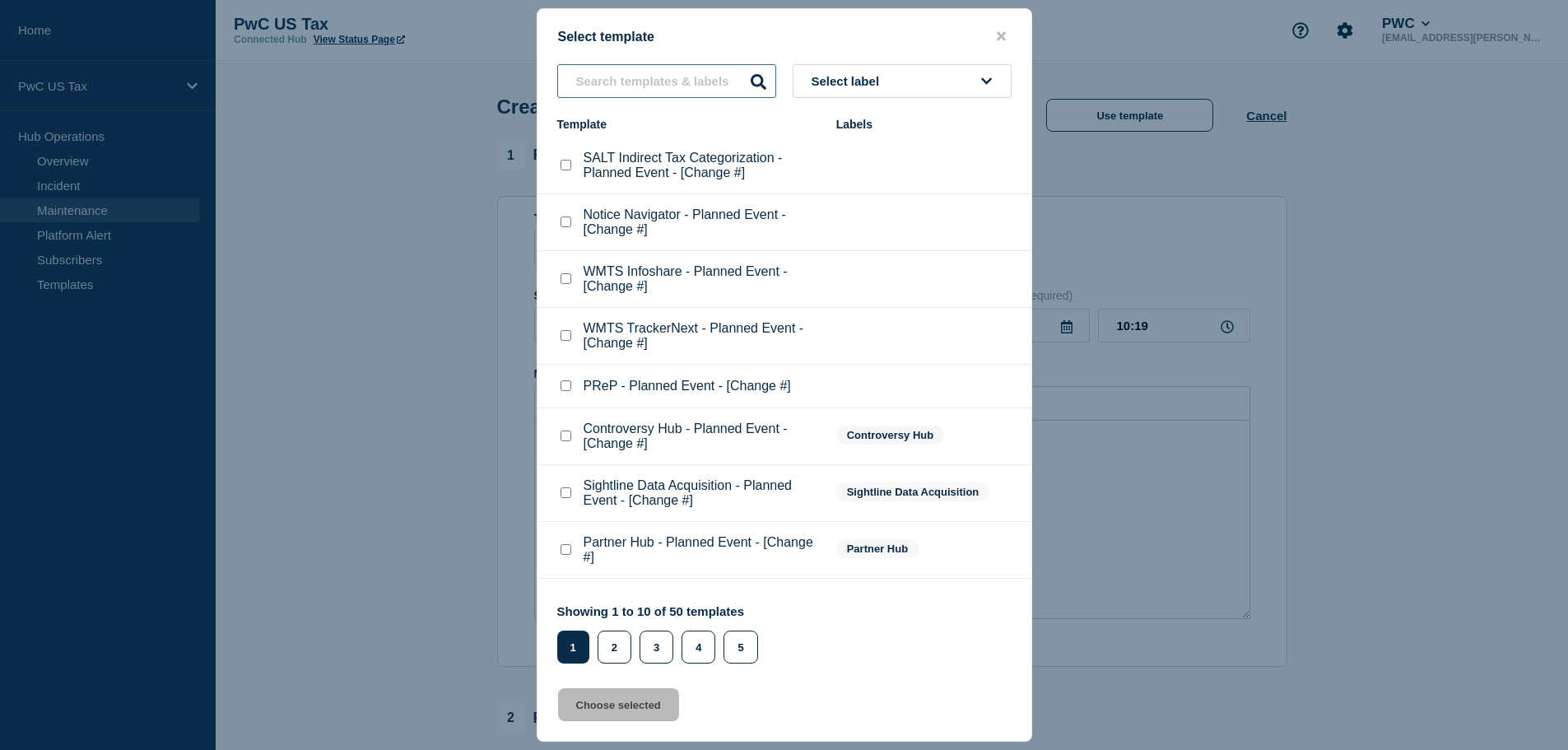
click at [655, 75] on input "text" at bounding box center [667, 81] width 219 height 33
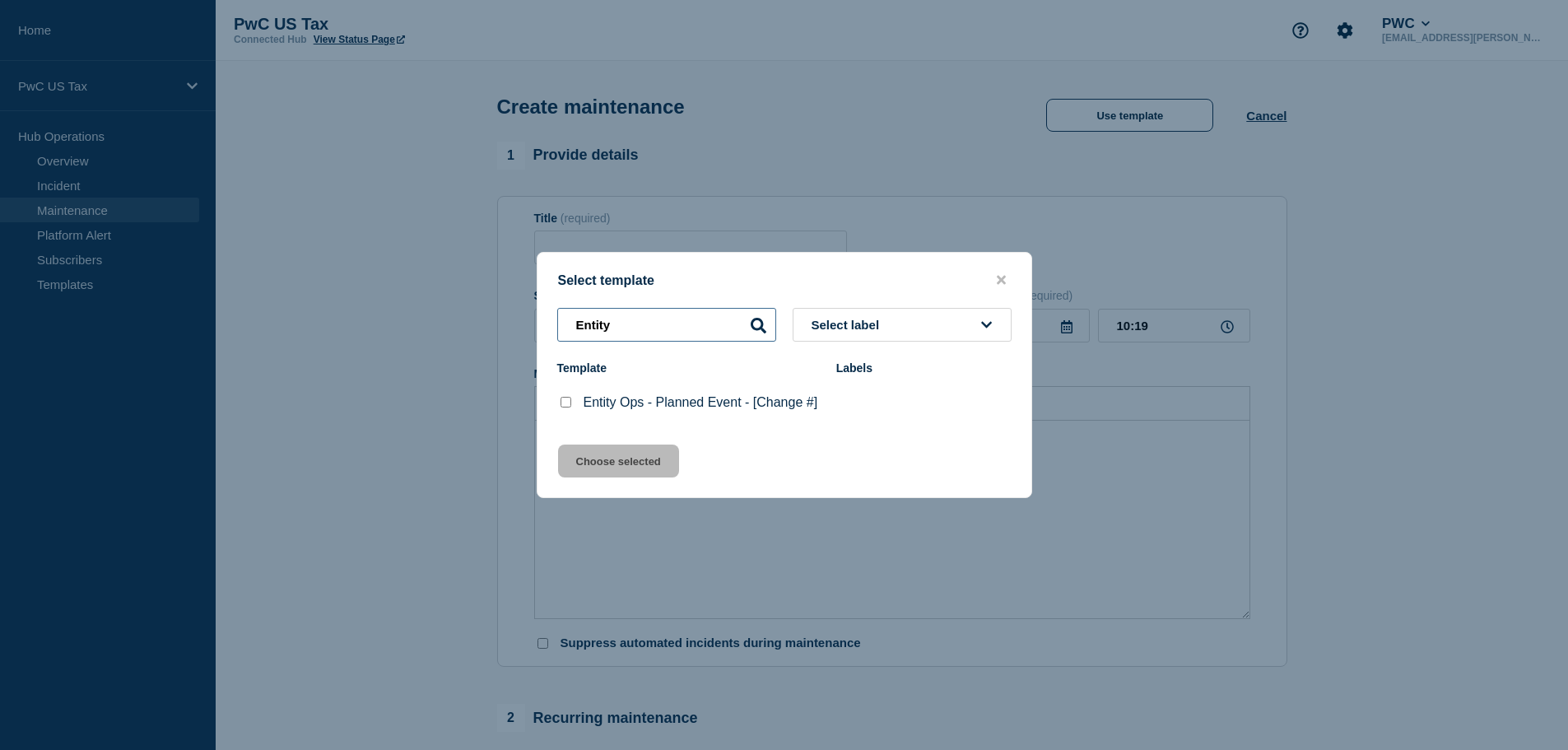
type input "Entity"
click at [672, 395] on p "Entity Ops - Planned Event - [Change #]" at bounding box center [700, 402] width 235 height 15
click at [567, 402] on checkbox"] "Entity Ops - Planned Event - [Change #] checkbox" at bounding box center [567, 402] width 11 height 11
checkbox checkbox"] "true"
click at [634, 466] on button "Choose selected" at bounding box center [619, 461] width 121 height 33
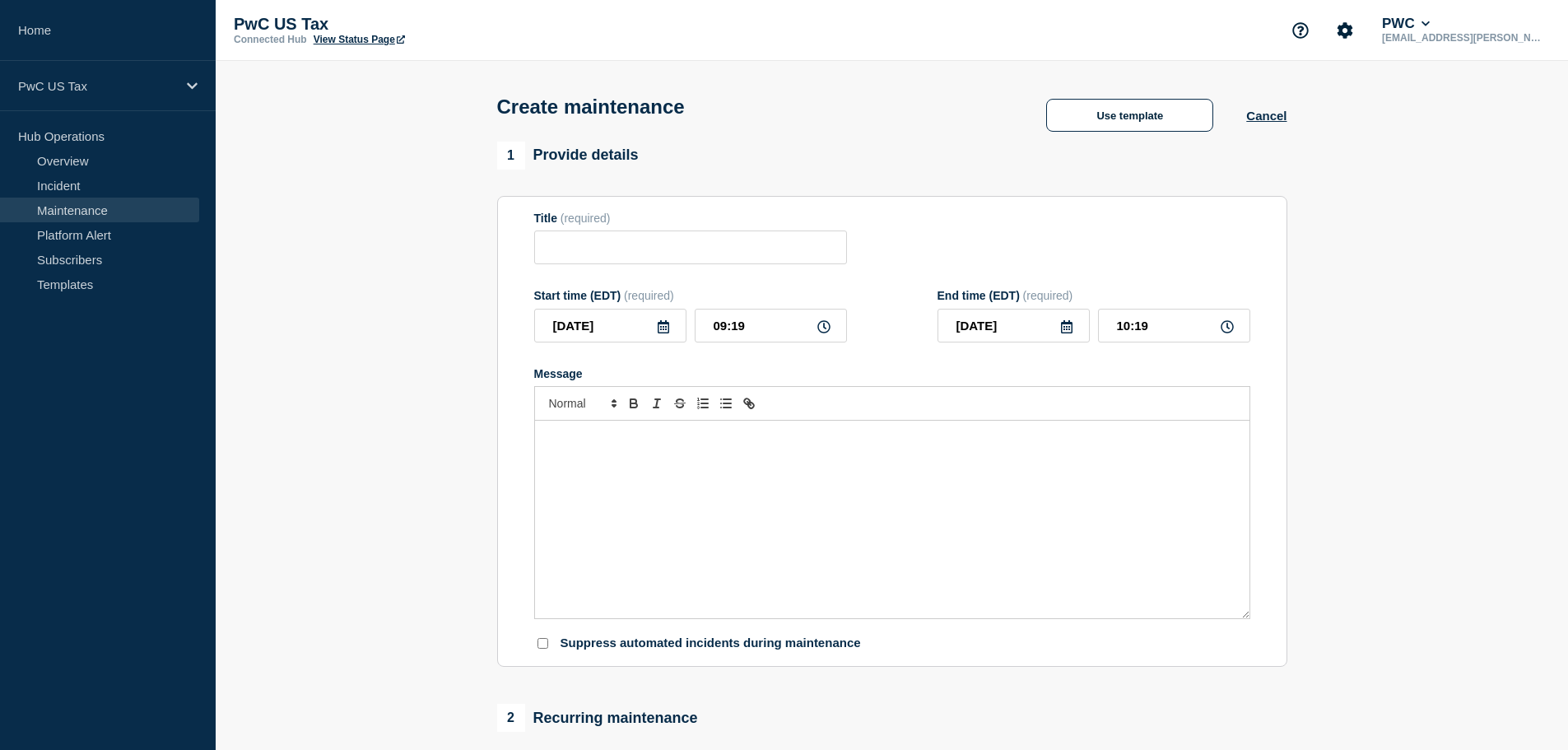
type input "Entity Ops - Planned Event - [Change #]"
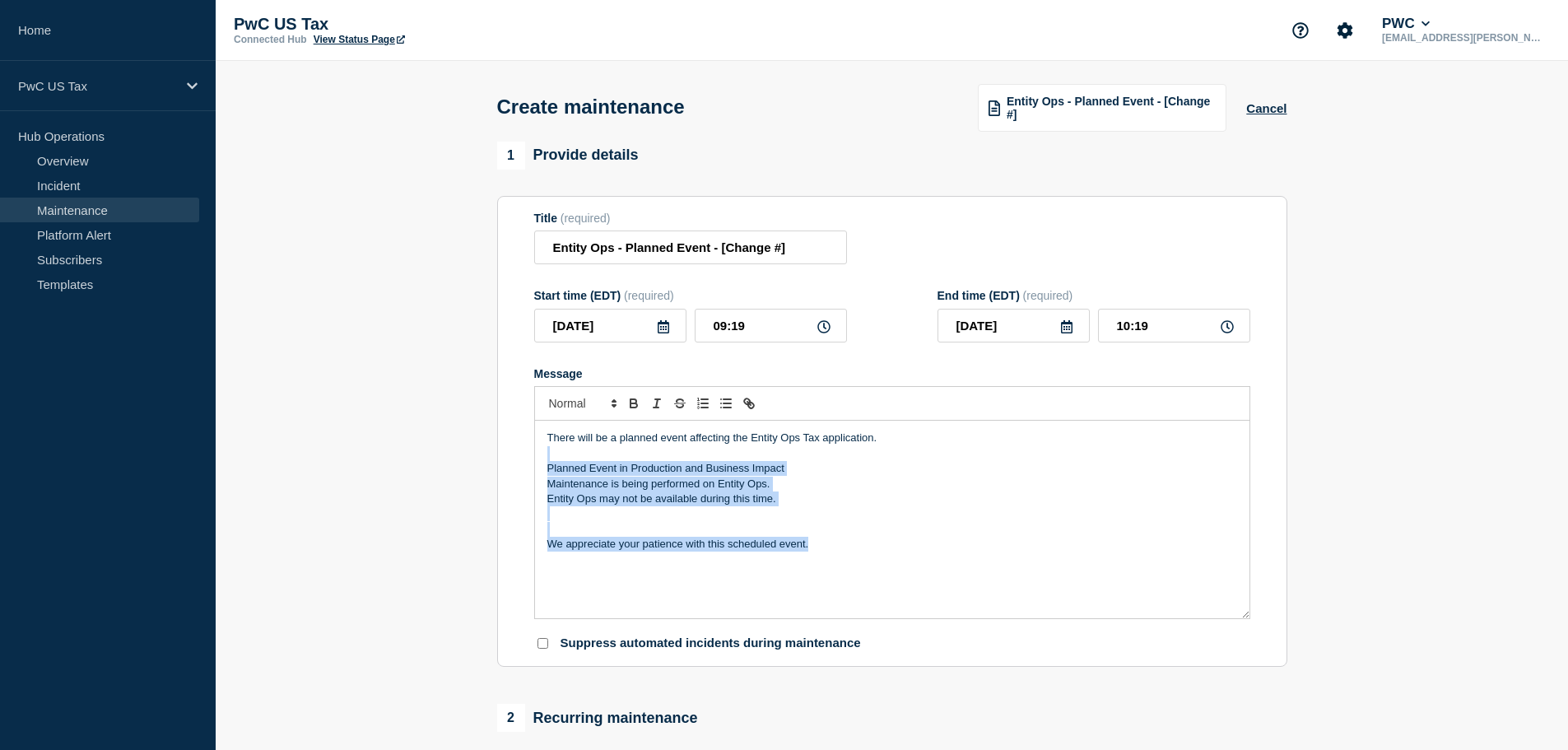
drag, startPoint x: 836, startPoint y: 560, endPoint x: 504, endPoint y: 454, distance: 348.5
click at [504, 454] on section "Title (required) Entity Ops - Planned Event - [Change #] Start time (EDT) (requ…" at bounding box center [892, 432] width 791 height 472
click at [779, 520] on p "Message" at bounding box center [892, 514] width 690 height 15
drag, startPoint x: 823, startPoint y: 552, endPoint x: 534, endPoint y: 439, distance: 310.3
click at [535, 439] on div "There will be a planned event affecting the Entity Ops Tax application. Planned…" at bounding box center [892, 520] width 714 height 198
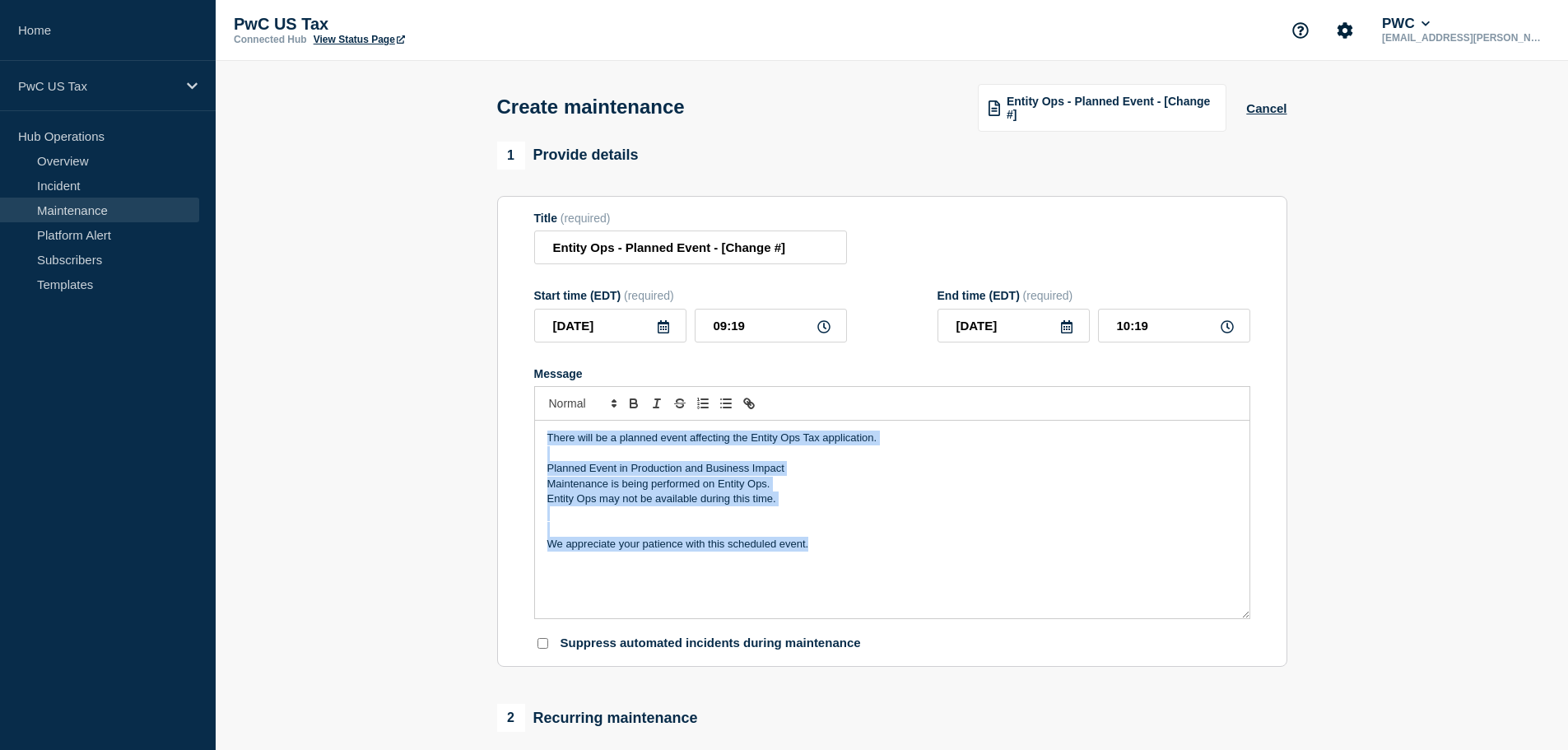
copy div "There will be a planned event affecting the Entity Ops Tax application. Planned…"
click at [1197, 112] on button "Cancel" at bounding box center [1266, 108] width 40 height 14
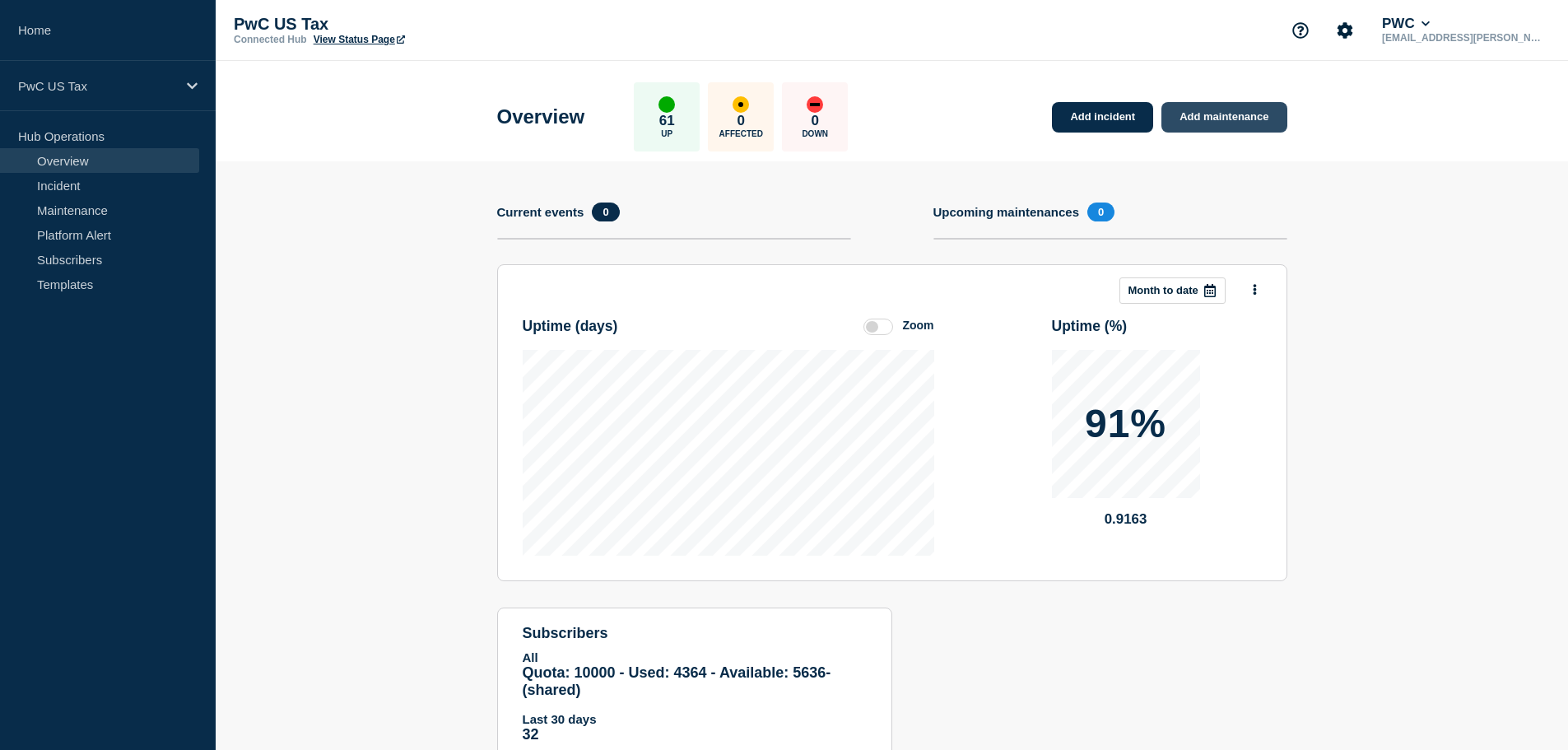
click at [1197, 120] on link "Add maintenance" at bounding box center [1224, 117] width 125 height 31
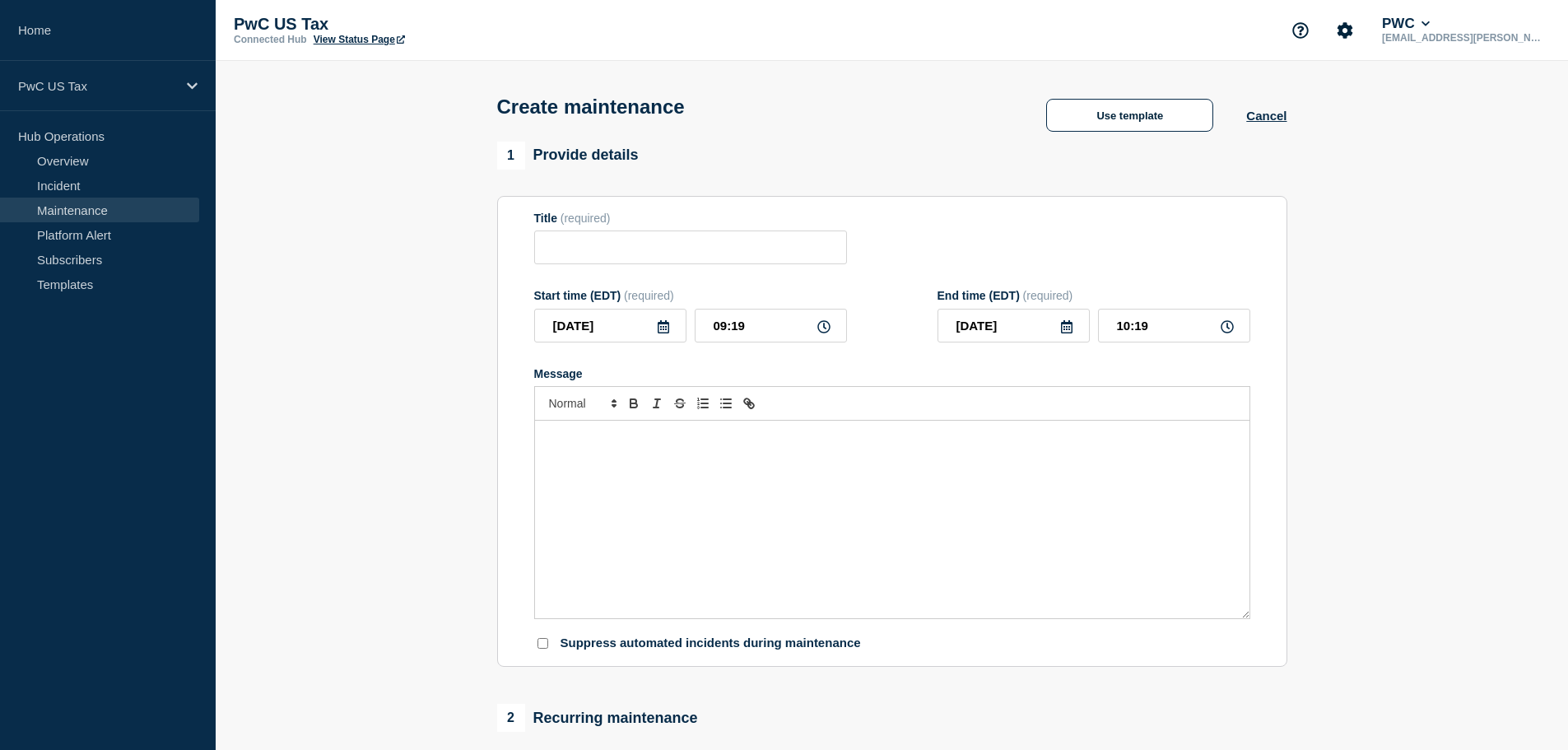
click at [646, 453] on div "Message" at bounding box center [892, 520] width 714 height 198
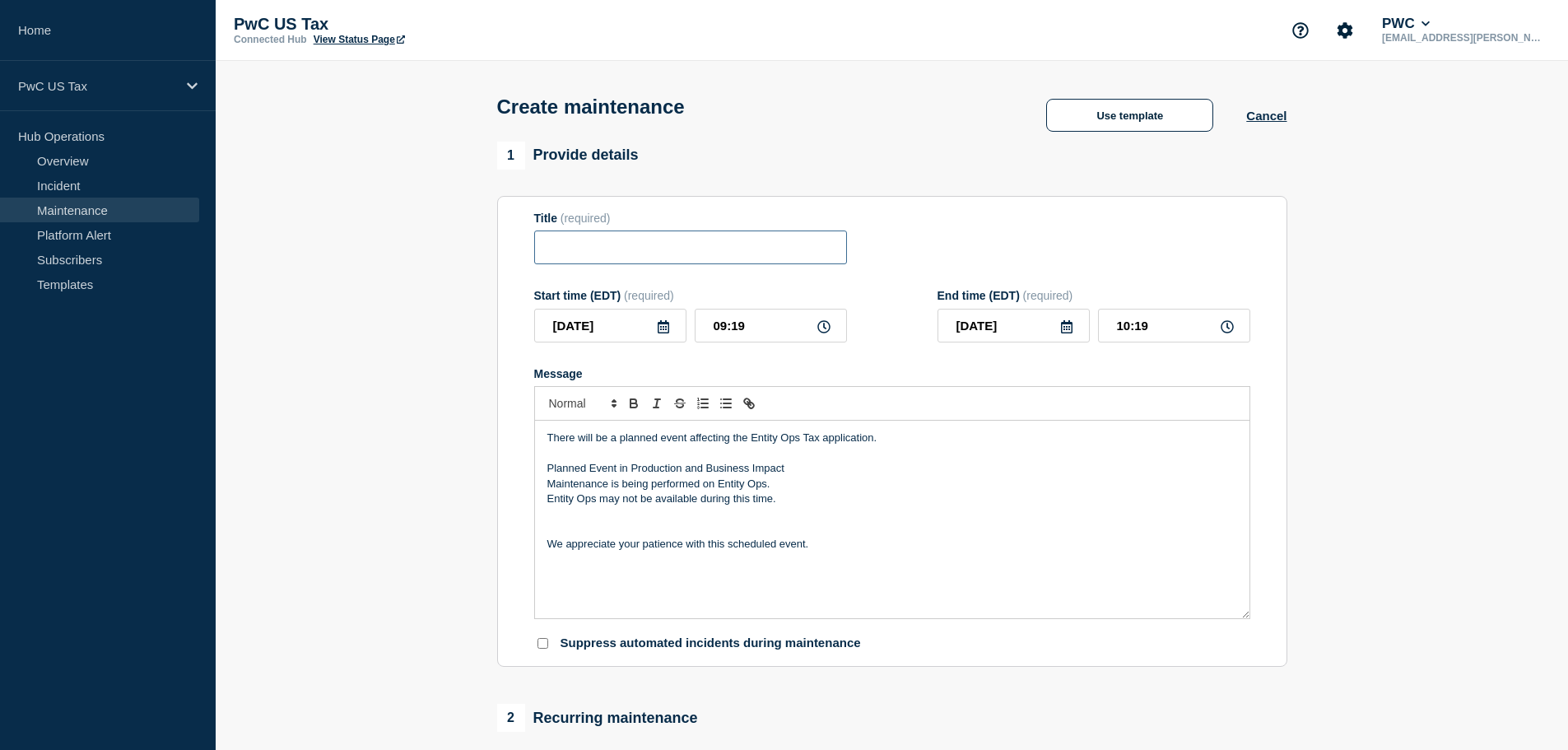
click at [591, 254] on input "Title" at bounding box center [690, 247] width 313 height 33
type input "SDE - Planned Event - Release9.0"
drag, startPoint x: 801, startPoint y: 441, endPoint x: 751, endPoint y: 442, distance: 50.0
click at [751, 442] on p "There will be a planned event affecting the Entity Ops Tax application." at bounding box center [892, 439] width 690 height 15
drag, startPoint x: 776, startPoint y: 489, endPoint x: 720, endPoint y: 486, distance: 56.1
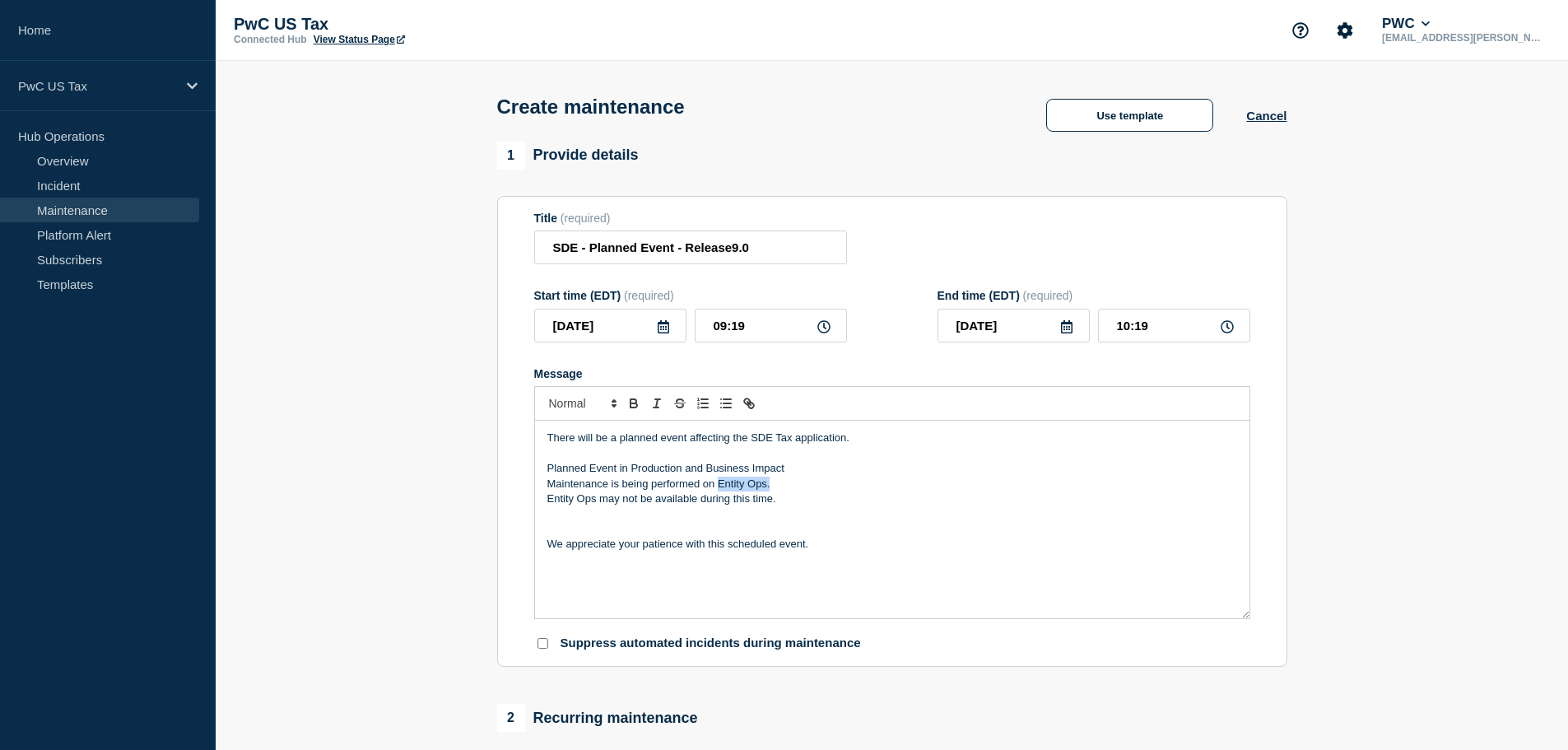
click at [720, 486] on p "Maintenance is being performed on Entity Ops." at bounding box center [892, 484] width 690 height 15
drag, startPoint x: 794, startPoint y: 505, endPoint x: 787, endPoint y: 493, distance: 13.9
click at [787, 493] on div "There will be a planned event affecting the SDE Tax application. Planned Event …" at bounding box center [892, 520] width 714 height 198
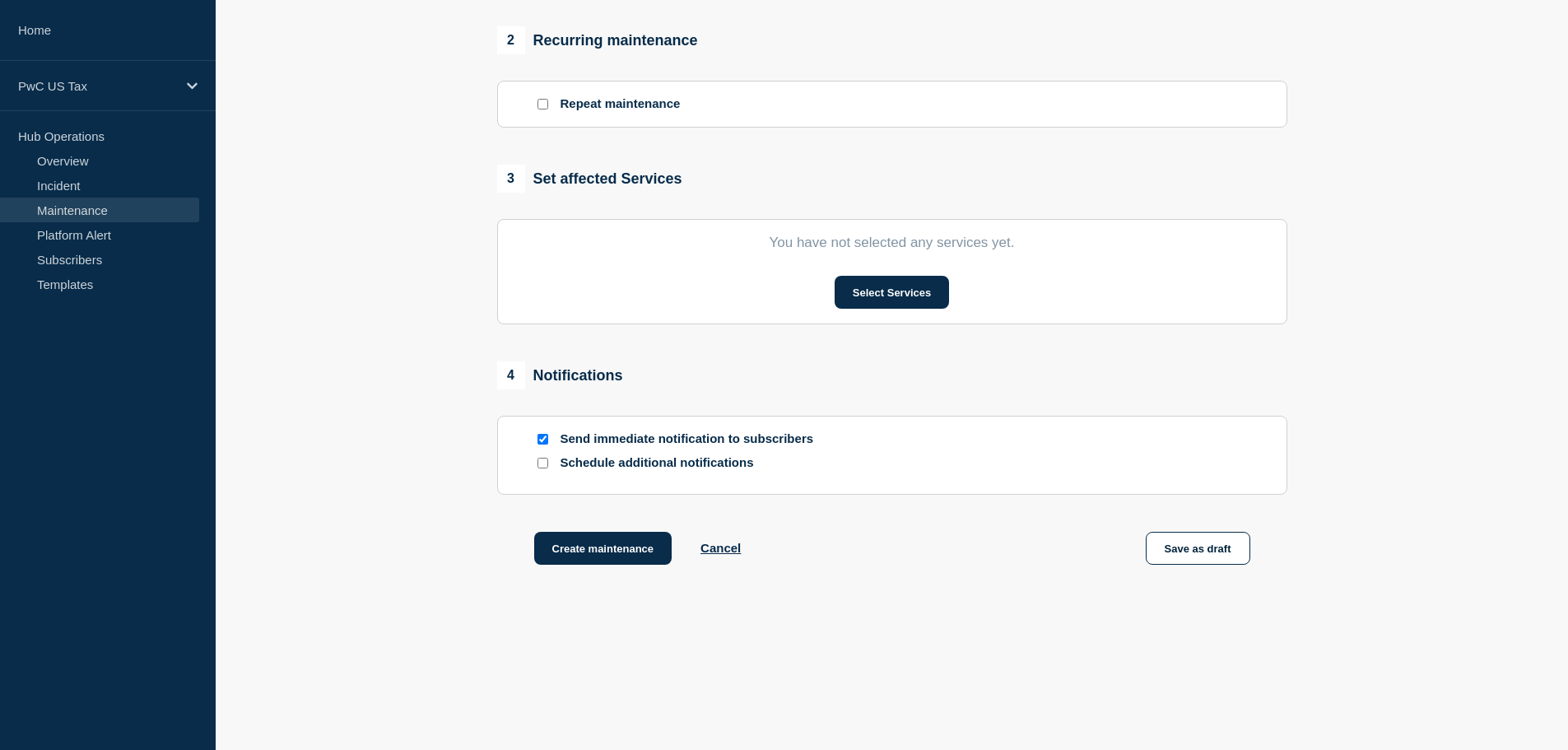
scroll to position [686, 0]
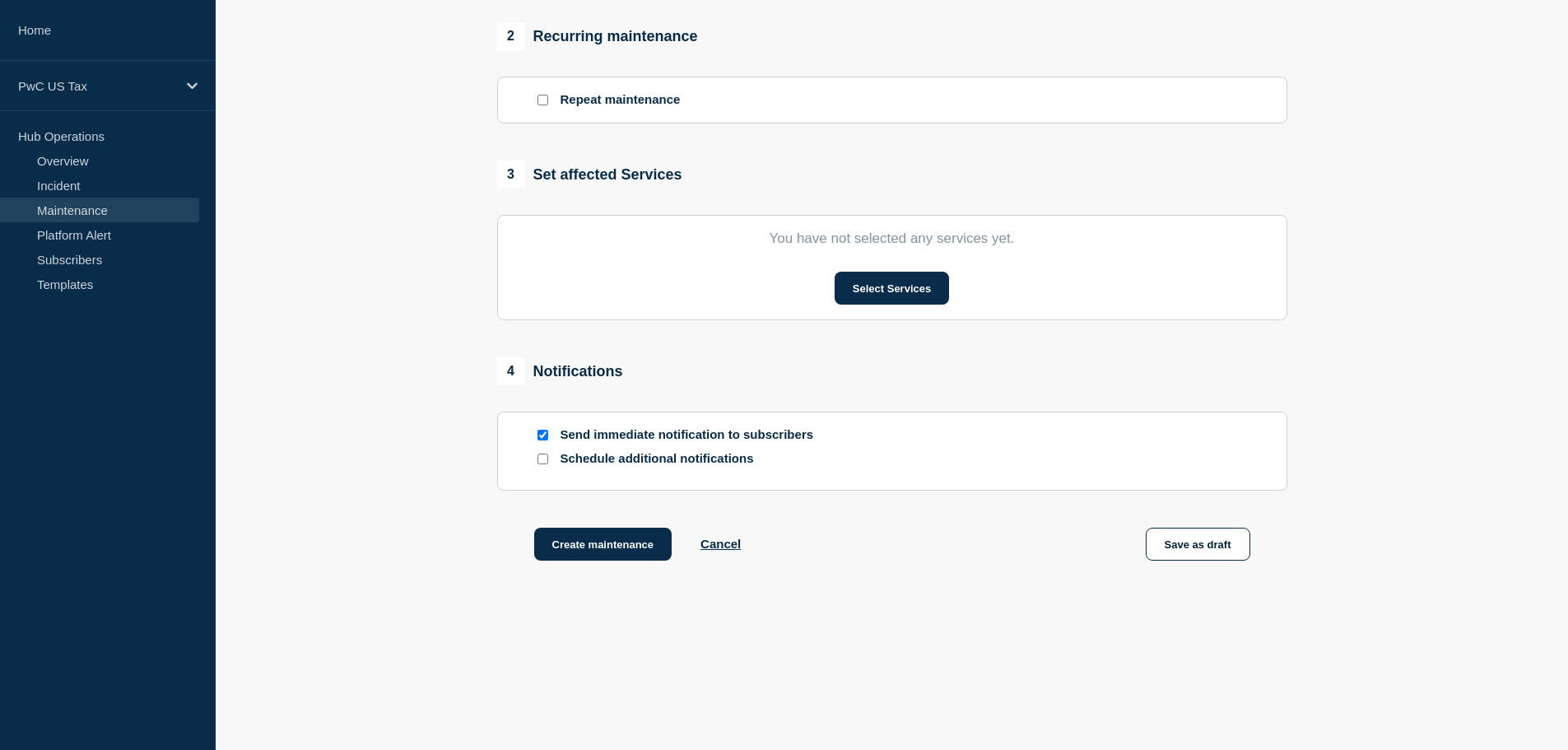
click at [546, 435] on input "Send immediate notification to subscribers" at bounding box center [543, 436] width 11 height 11
checkbox input "false"
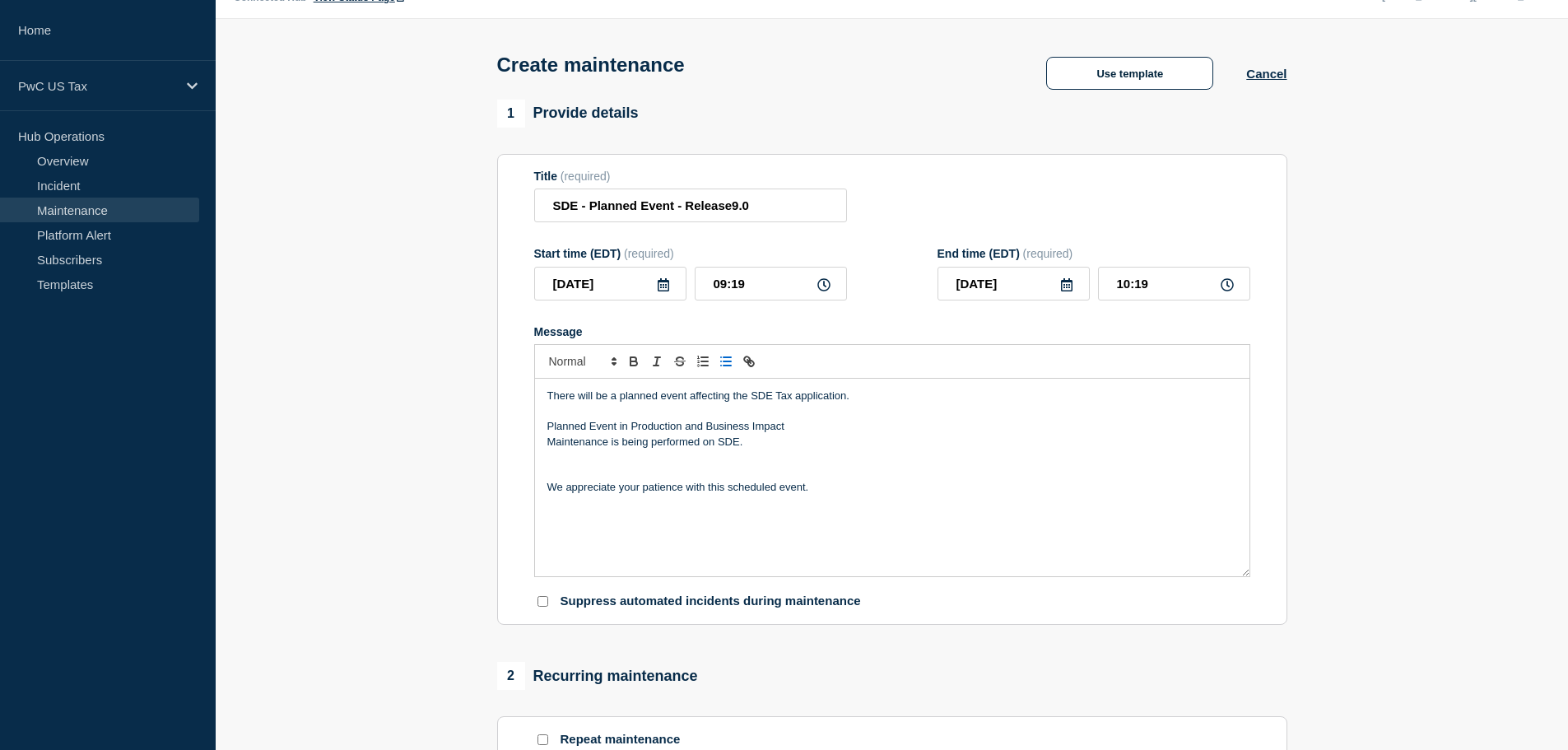
scroll to position [27, 0]
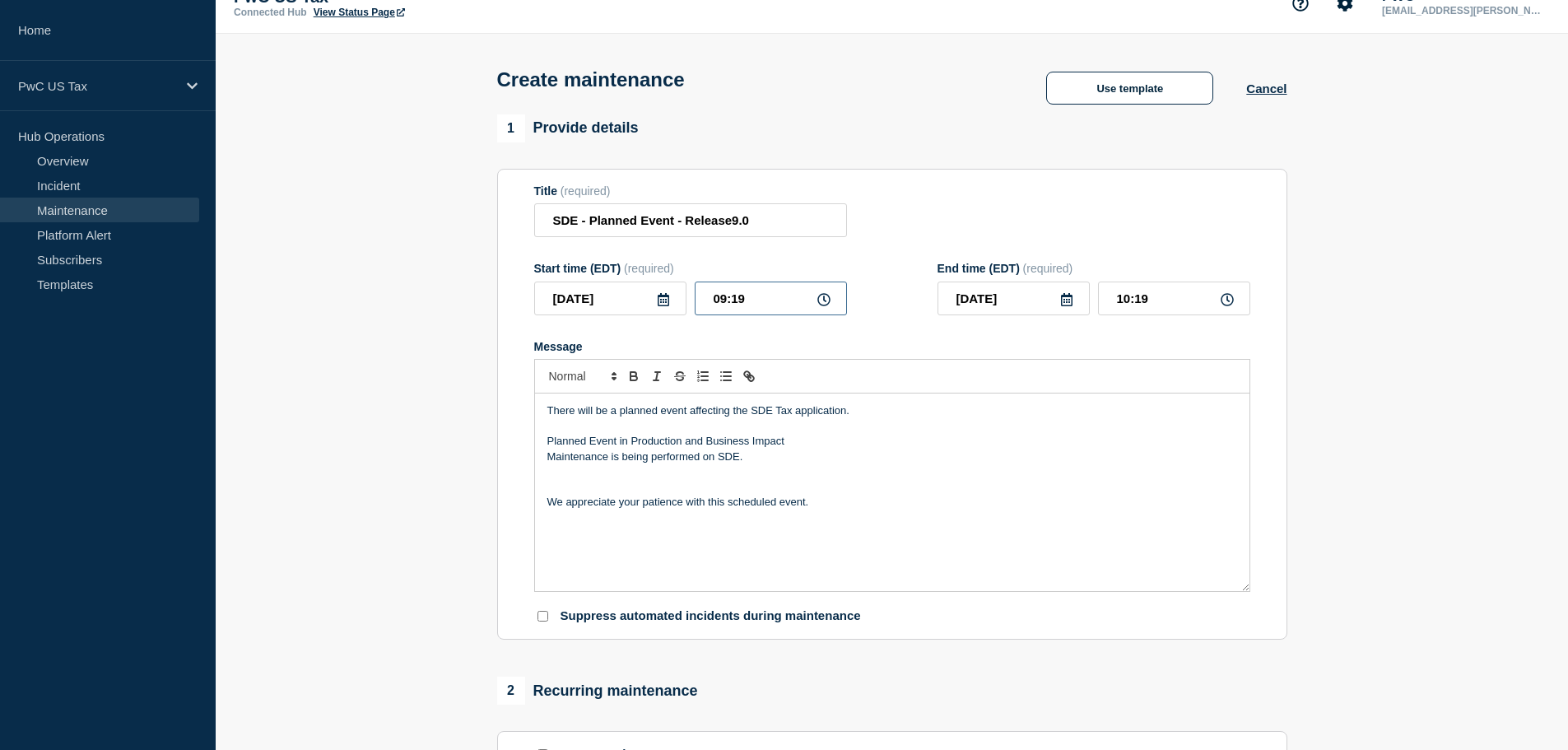
drag, startPoint x: 753, startPoint y: 308, endPoint x: 697, endPoint y: 296, distance: 57.3
click at [697, 296] on input "09:19" at bounding box center [771, 298] width 152 height 33
type input "18:00"
type input "19:00"
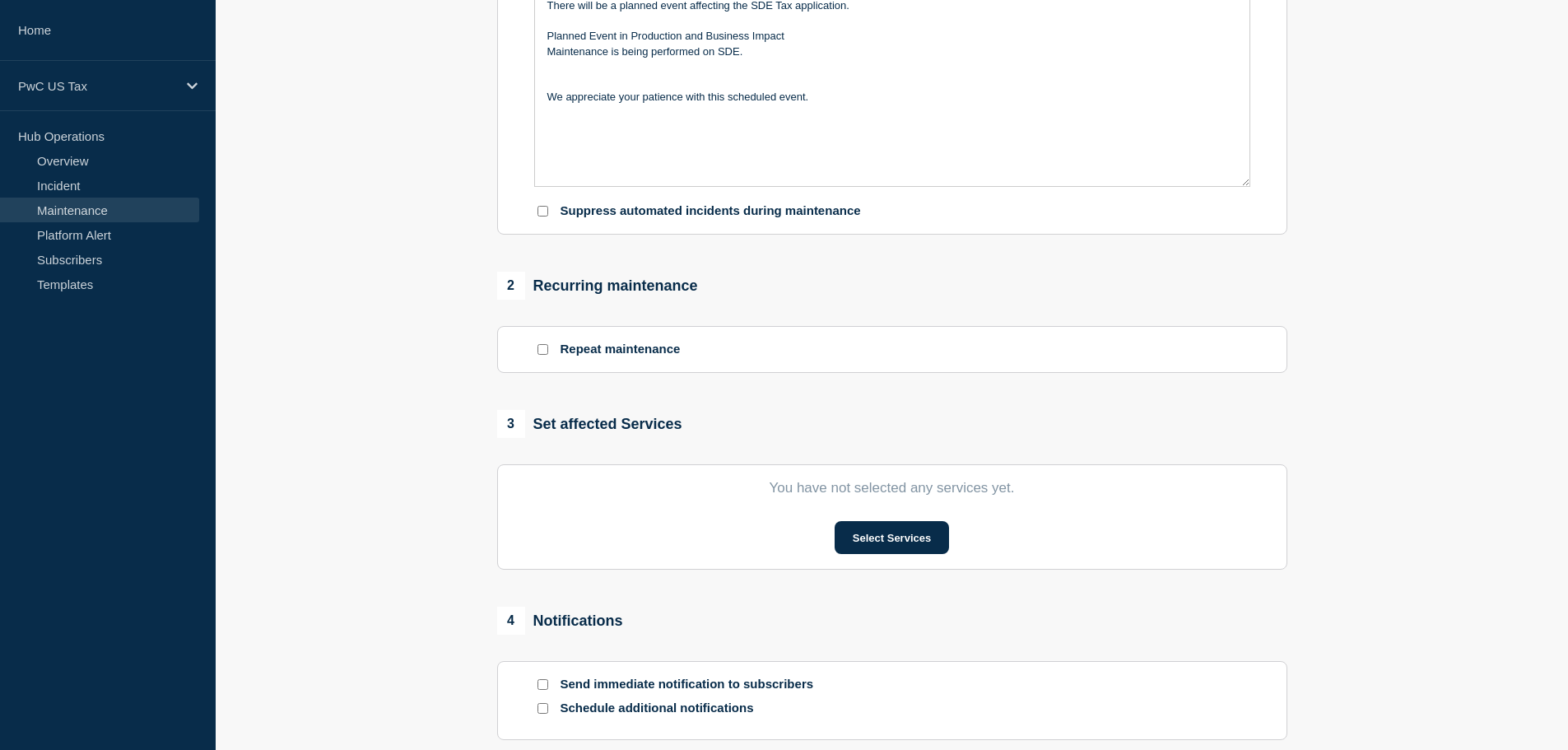
scroll to position [439, 0]
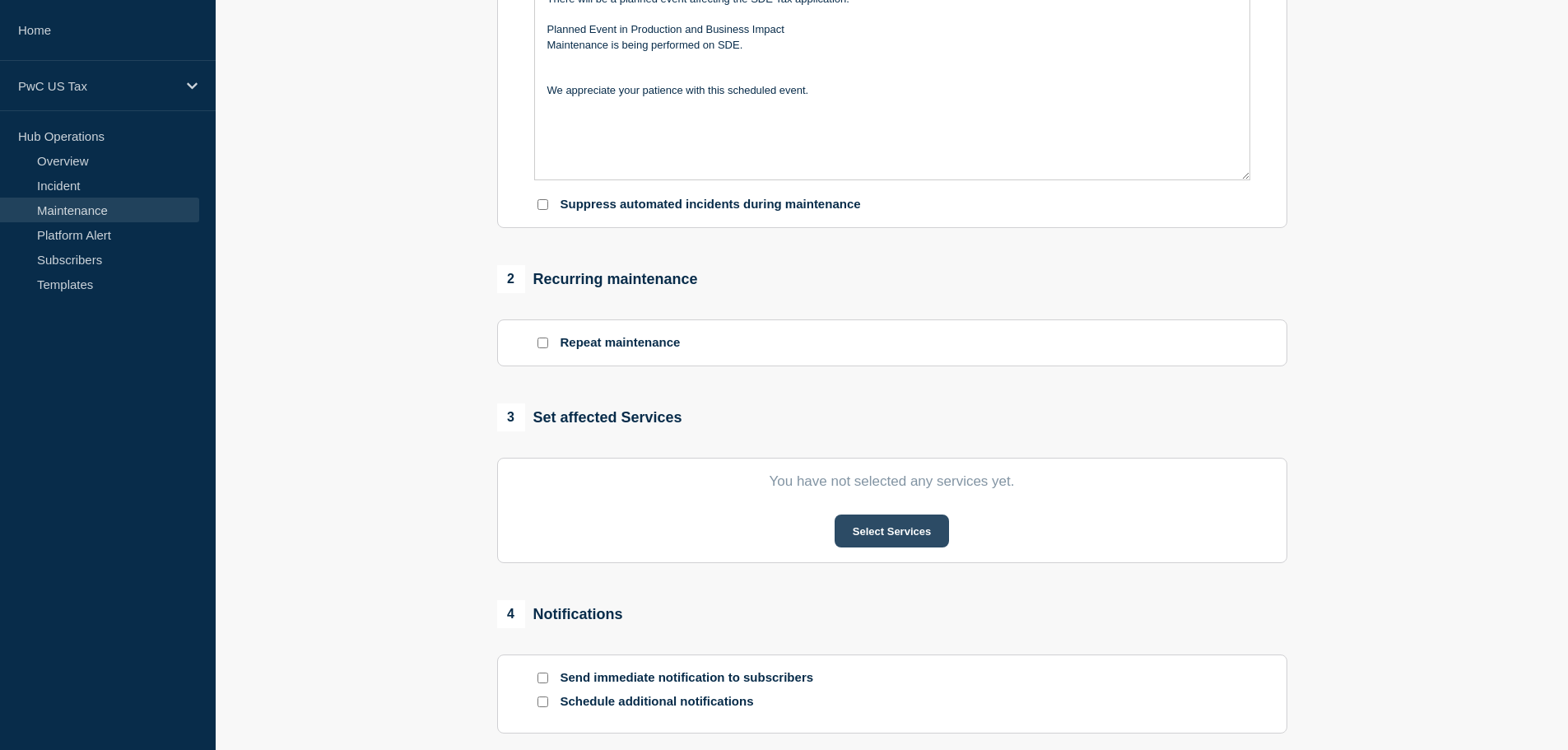
click at [891, 527] on button "Select Services" at bounding box center [892, 531] width 114 height 33
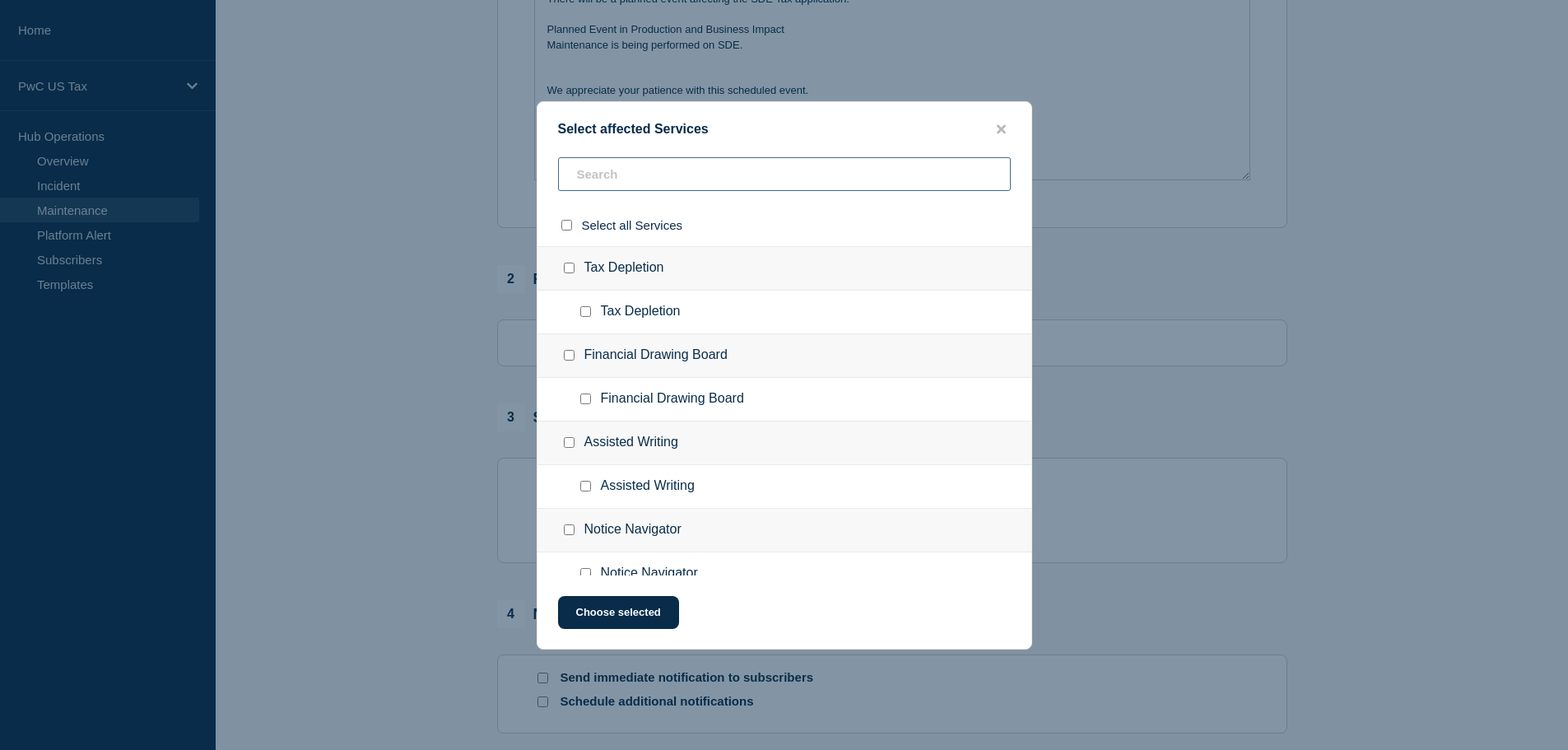
click at [613, 174] on input "text" at bounding box center [784, 174] width 452 height 33
type input "E"
type input "sight"
checkbox input "true"
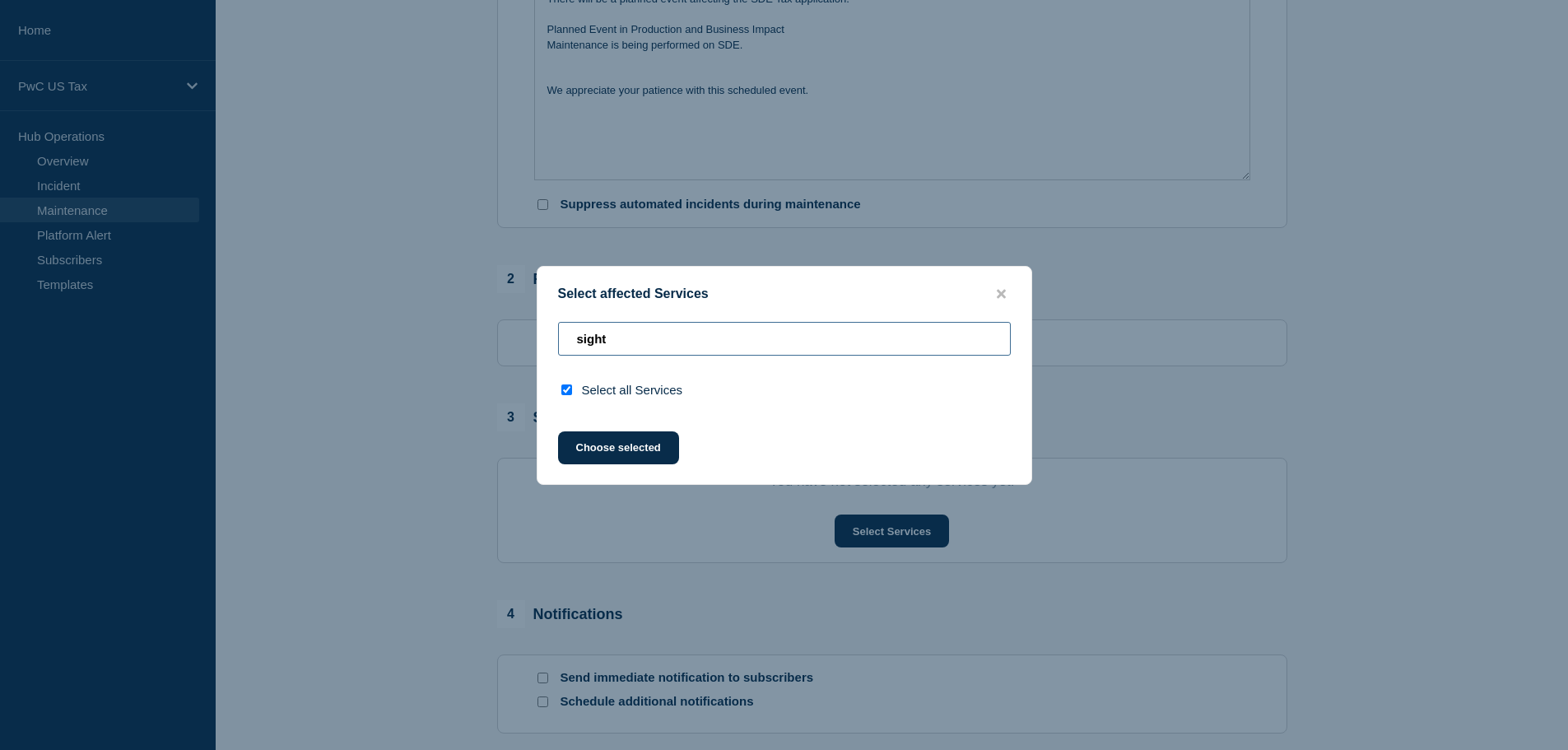
type input "sight"
checkbox input "false"
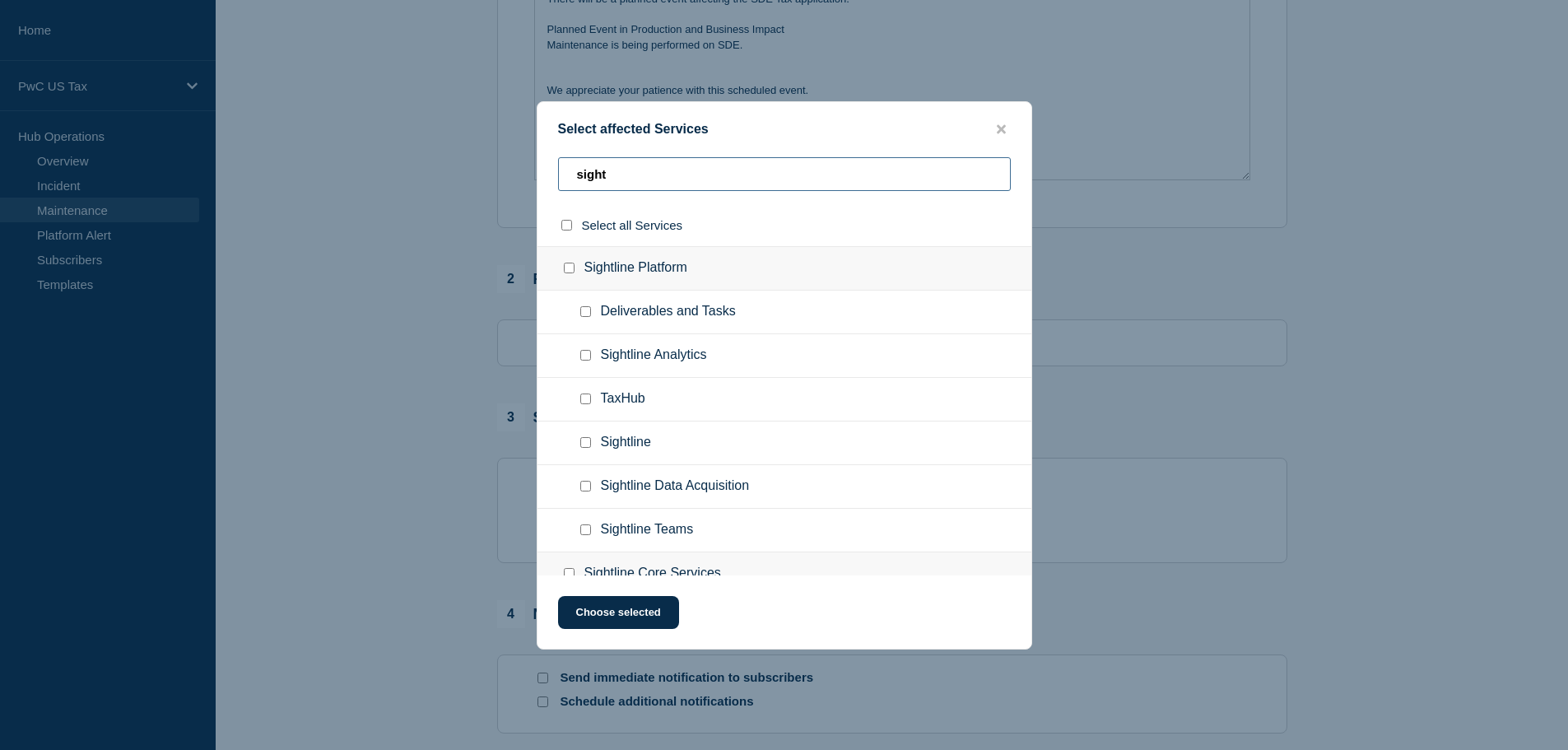
type input "sigh"
drag, startPoint x: 615, startPoint y: 169, endPoint x: 574, endPoint y: 165, distance: 41.2
click at [574, 165] on input "sigh" at bounding box center [784, 174] width 452 height 33
type input "SD"
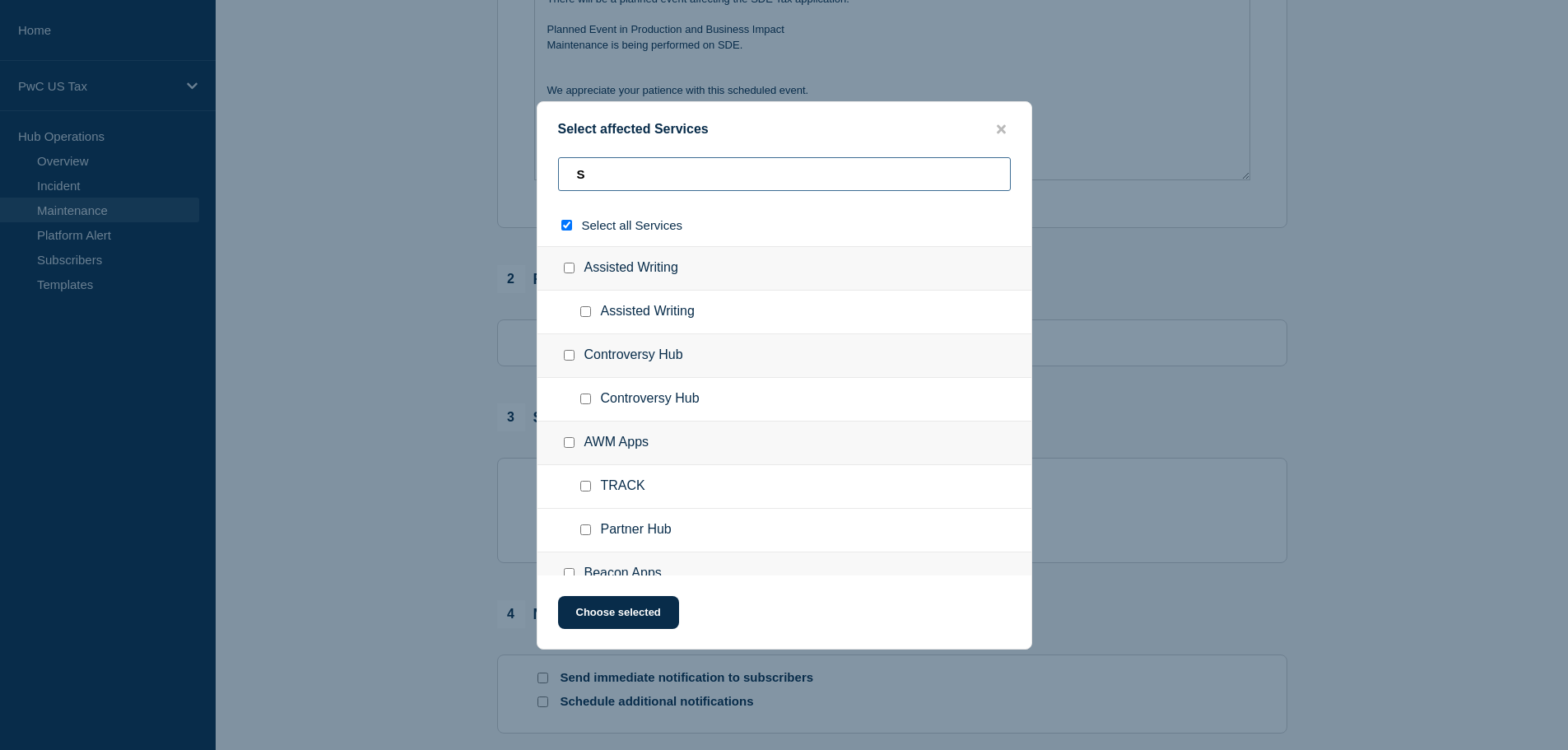
checkbox input "true"
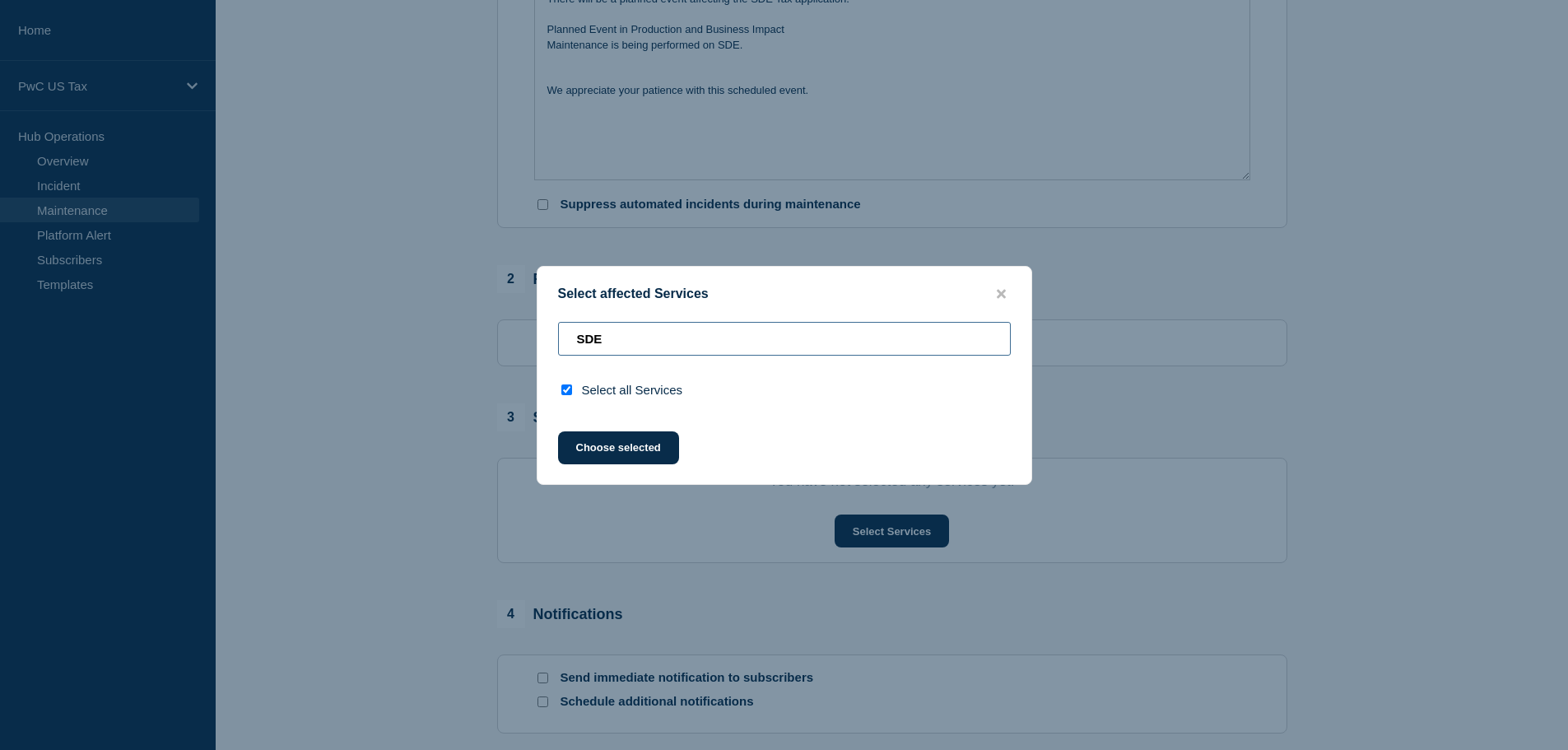
type input "SDE"
click at [567, 392] on input "select all checkbox" at bounding box center [567, 390] width 11 height 11
checkbox input "false"
click at [997, 294] on icon "close button" at bounding box center [1001, 294] width 9 height 13
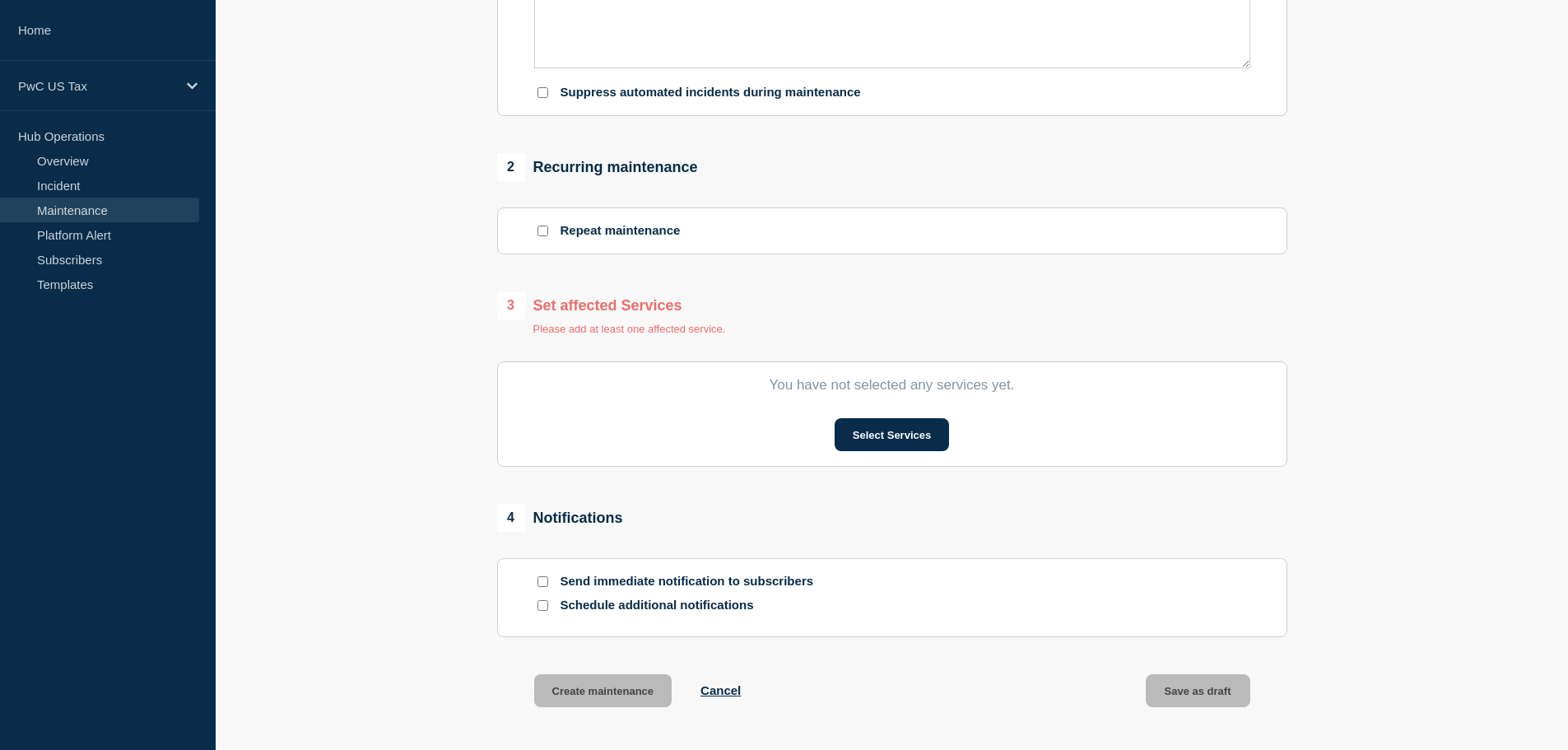
scroll to position [702, 0]
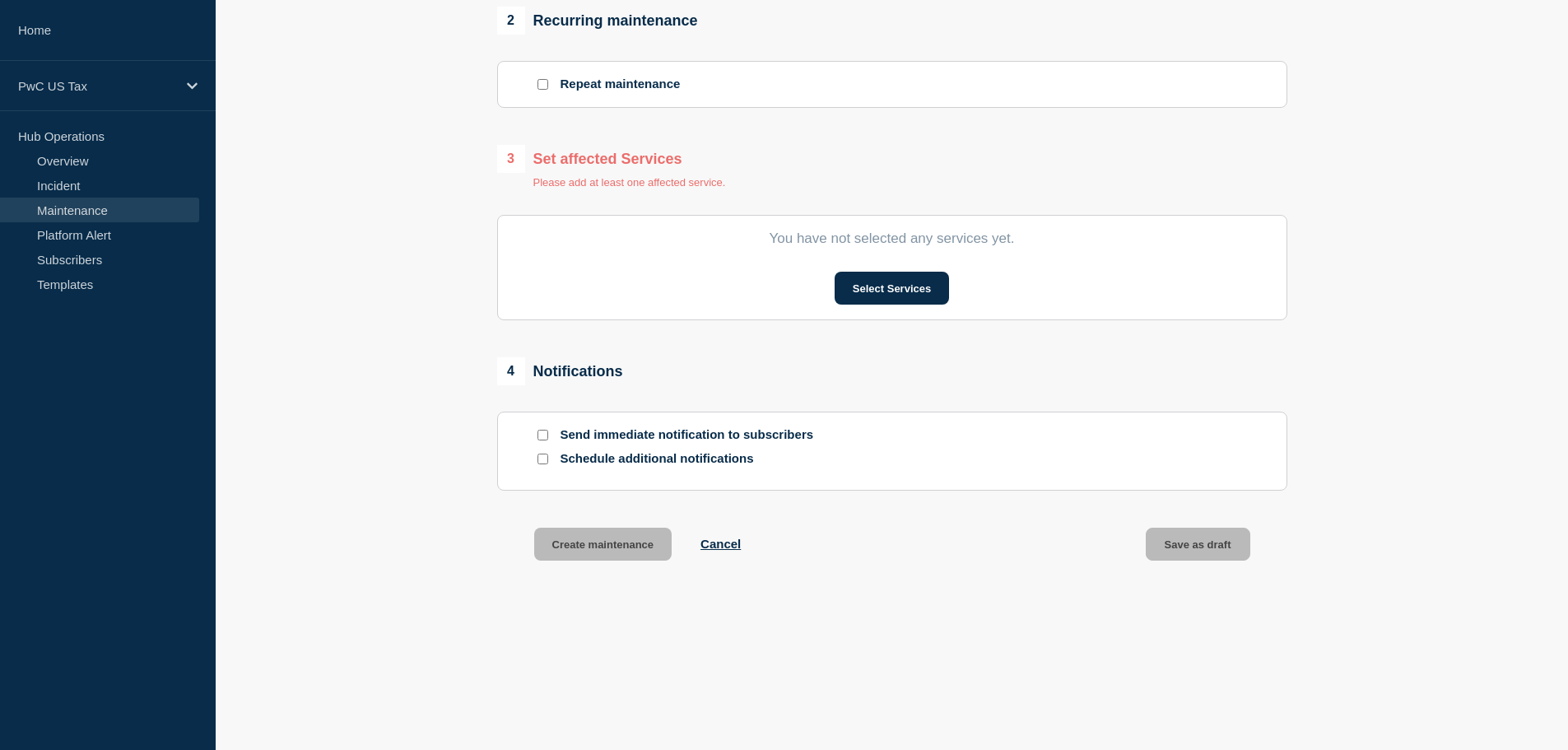
click at [712, 257] on section "You have not selected any services yet. Select Services" at bounding box center [892, 267] width 791 height 105
click at [875, 272] on button "Select Services" at bounding box center [892, 287] width 114 height 33
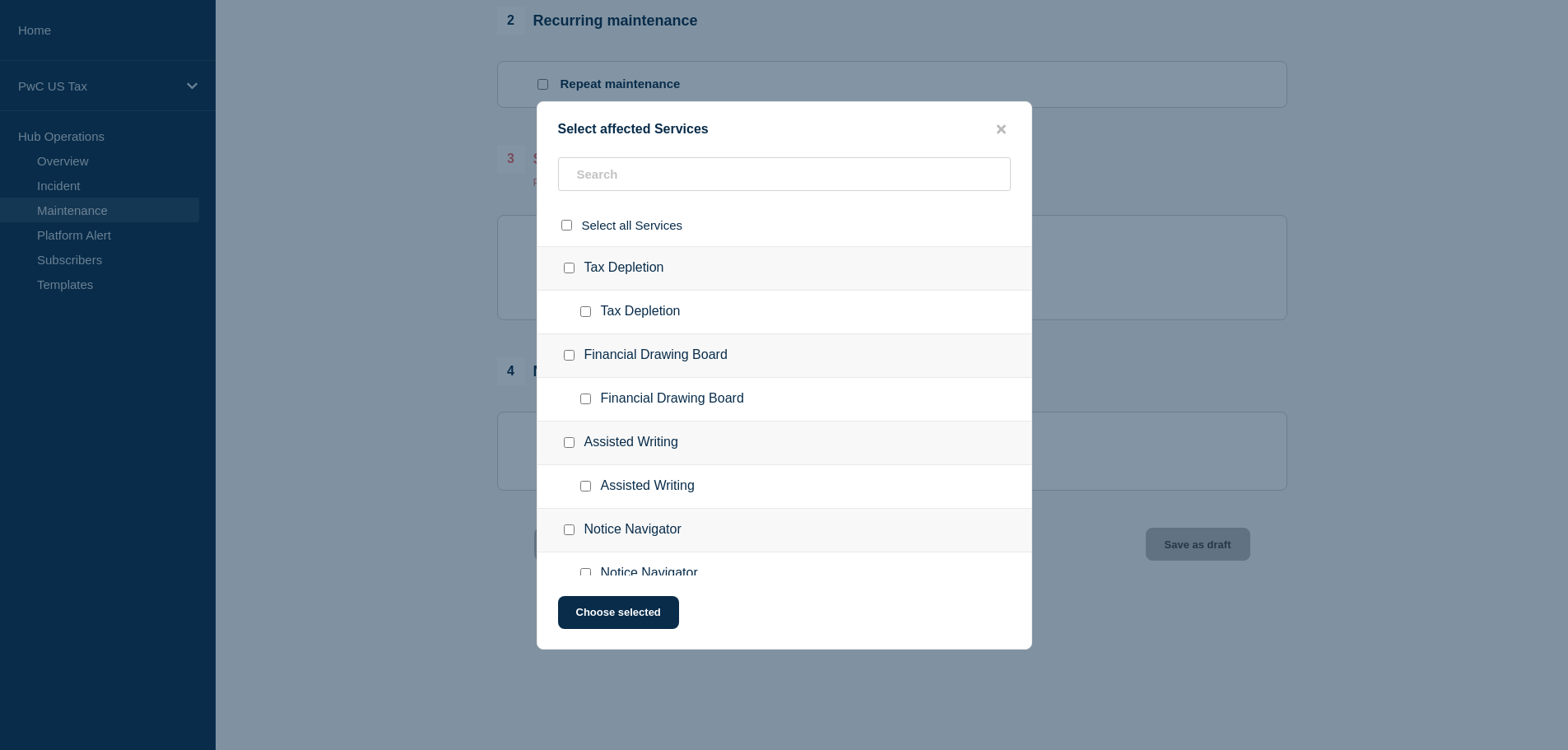
click at [447, 292] on div at bounding box center [784, 375] width 1568 height 750
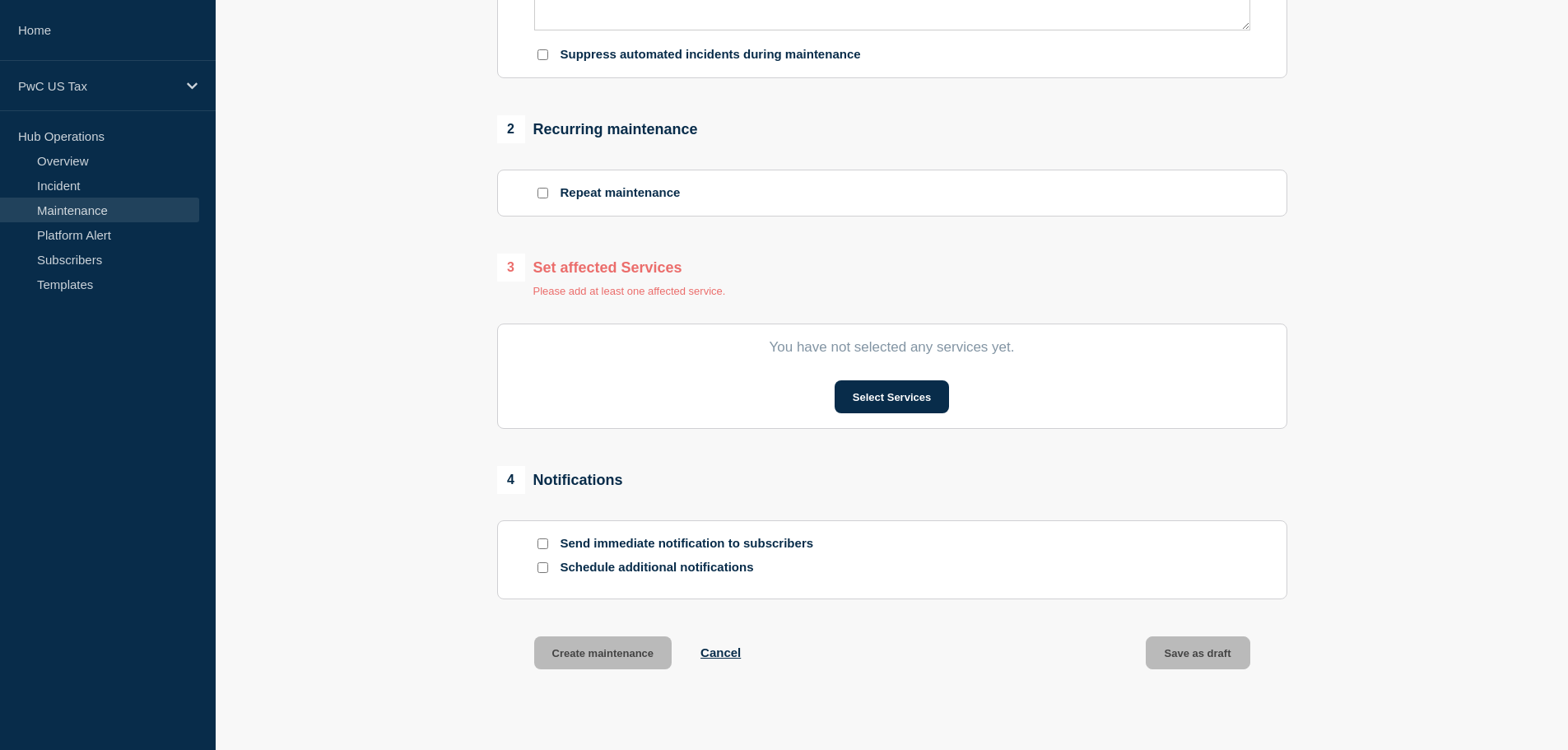
scroll to position [537, 0]
